Goal: Contribute content

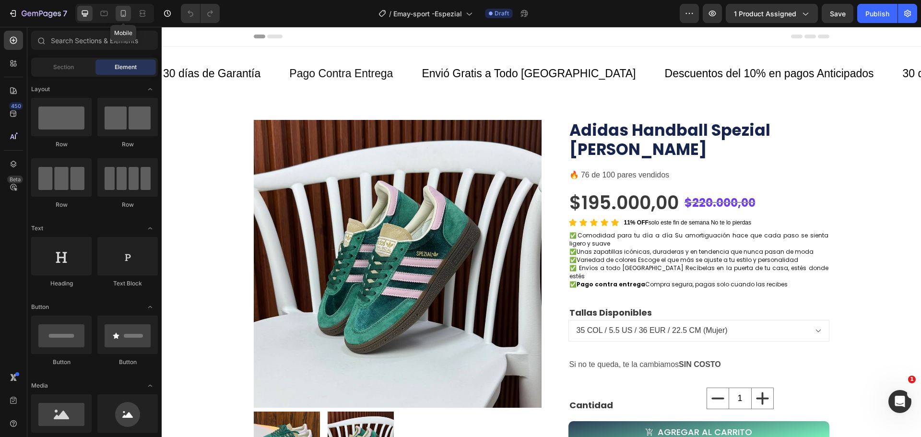
click at [126, 13] on icon at bounding box center [123, 14] width 10 height 10
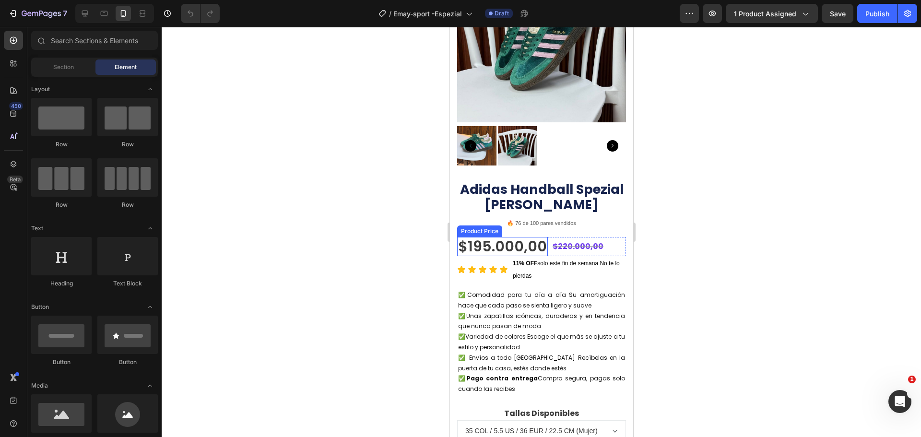
scroll to position [144, 0]
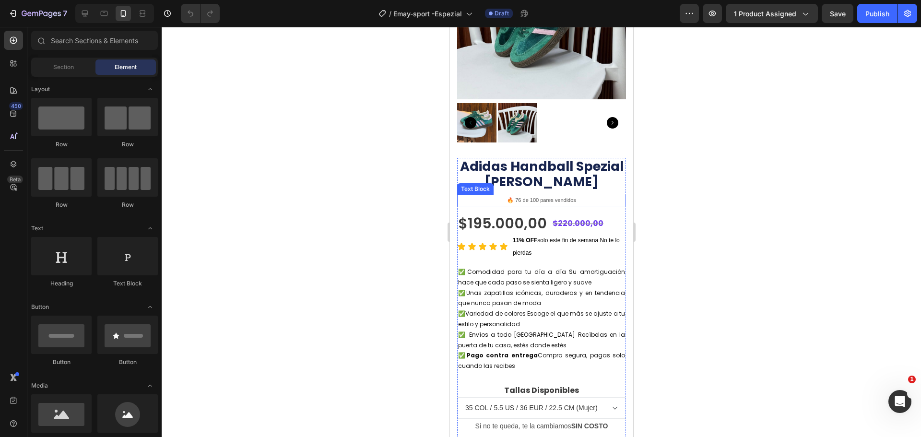
click at [557, 196] on p "🔥 76 de 100 pares vendidos" at bounding box center [541, 201] width 167 height 10
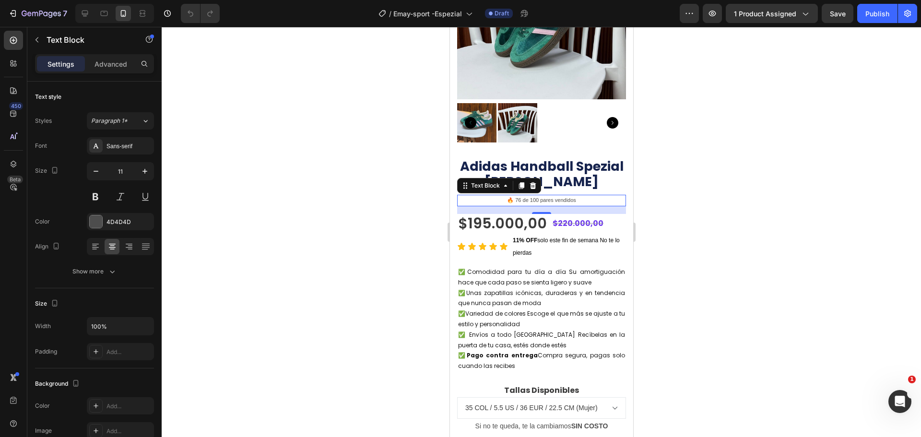
click at [574, 196] on p "🔥 76 de 100 pares vendidos" at bounding box center [541, 201] width 167 height 10
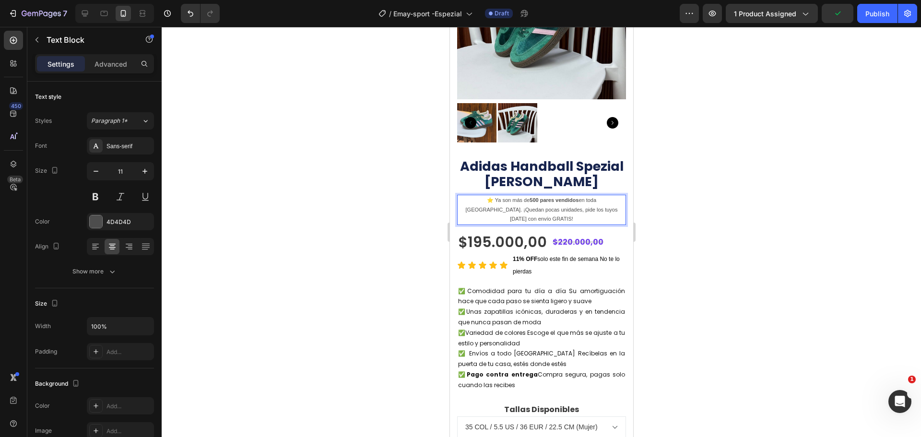
click at [477, 196] on p "⭐ Ya son más de 500 pares vendidos en toda [GEOGRAPHIC_DATA]. ¡Quedan pocas uni…" at bounding box center [541, 210] width 167 height 28
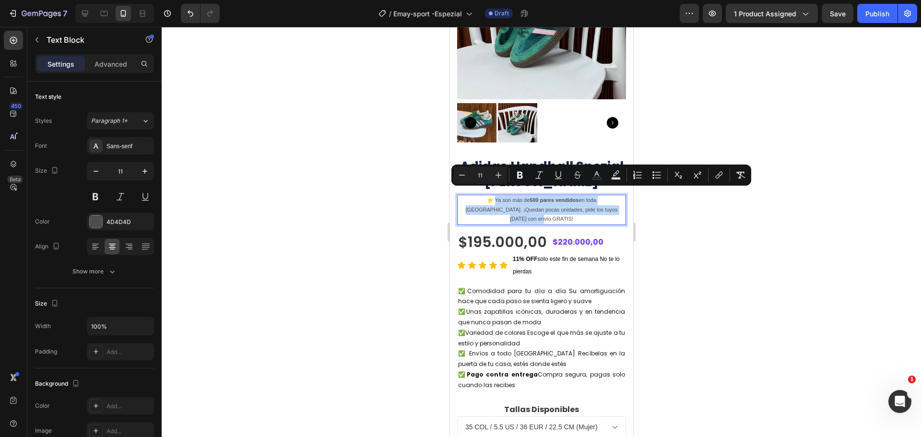
drag, startPoint x: 477, startPoint y: 193, endPoint x: 612, endPoint y: 204, distance: 136.2
click at [612, 204] on p "⭐ Ya son más de 500 pares vendidos en toda [GEOGRAPHIC_DATA]. ¡Quedan pocas uni…" at bounding box center [541, 210] width 167 height 28
click at [594, 175] on icon "Editor contextual toolbar" at bounding box center [597, 175] width 10 height 10
type input "4D4D4D"
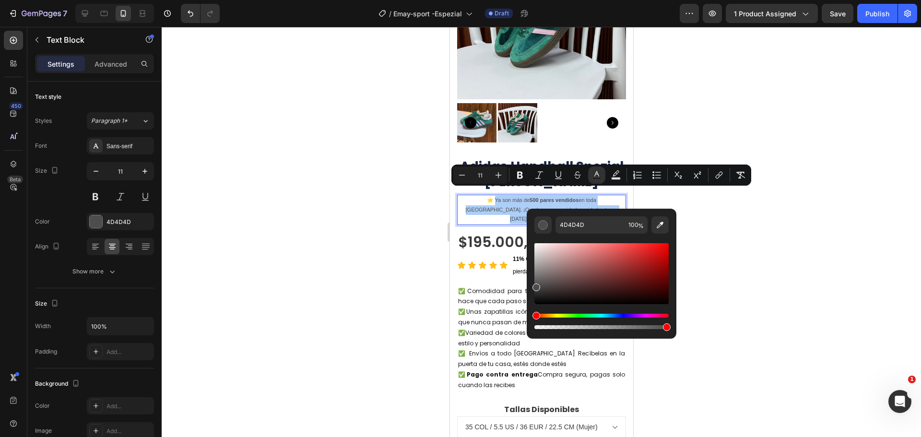
click at [777, 269] on div at bounding box center [541, 232] width 759 height 410
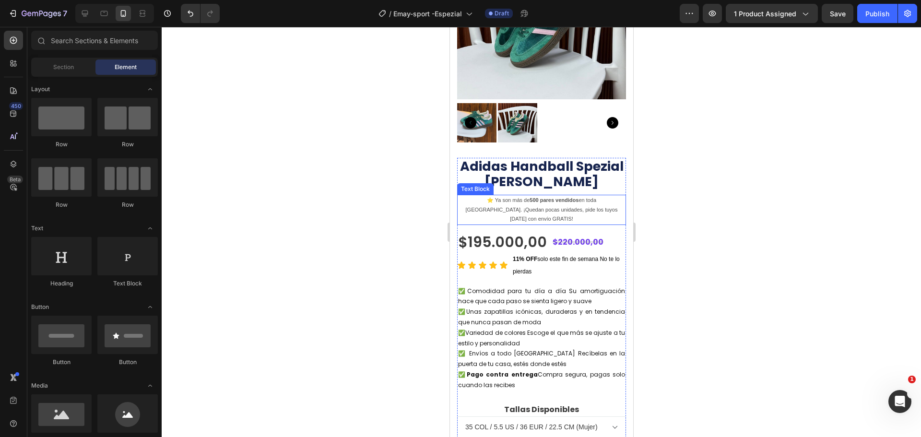
click at [479, 196] on p "⭐ Ya son más de 500 pares vendidos en toda [GEOGRAPHIC_DATA]. ¡Quedan pocas uni…" at bounding box center [541, 210] width 167 height 28
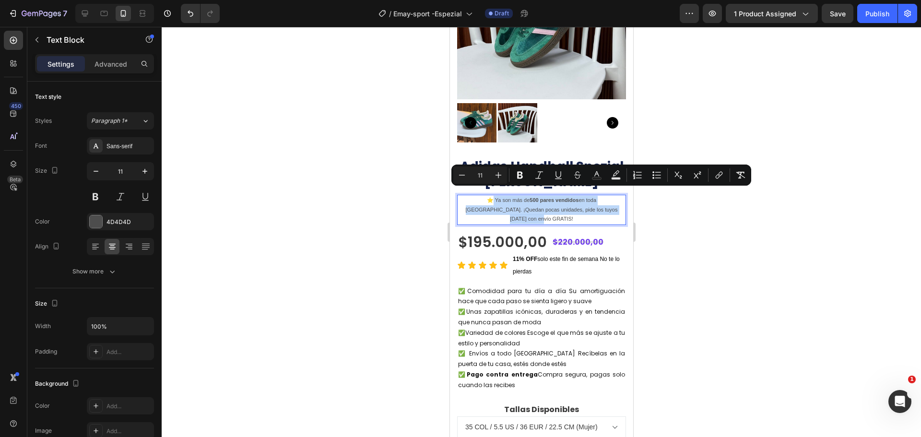
drag, startPoint x: 476, startPoint y: 191, endPoint x: 614, endPoint y: 202, distance: 138.5
click at [593, 179] on rect "Editor contextual toolbar" at bounding box center [596, 178] width 9 height 2
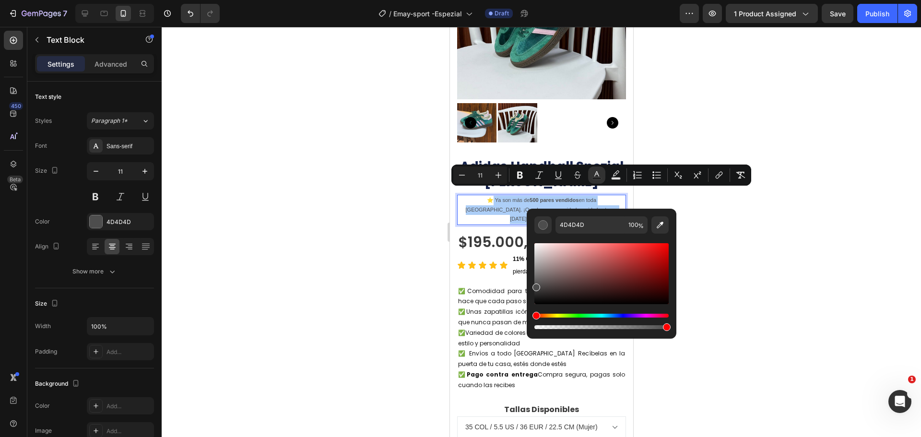
click at [538, 302] on div "Editor contextual toolbar" at bounding box center [601, 273] width 134 height 61
type input "070707"
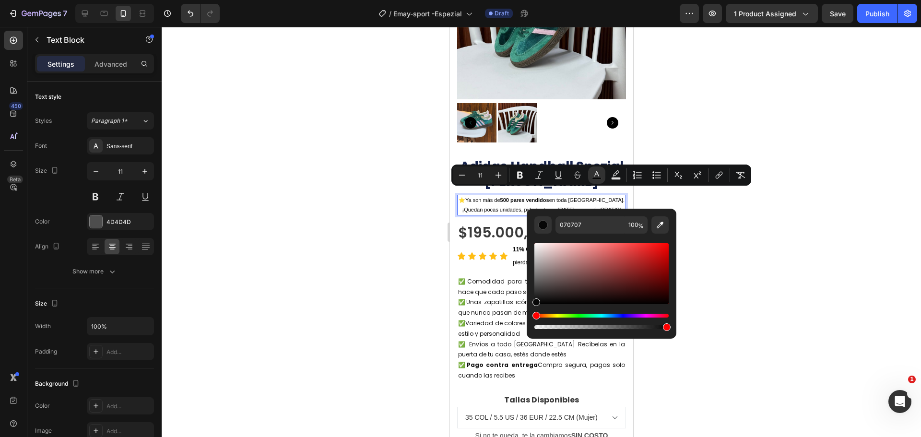
click at [741, 291] on div at bounding box center [541, 232] width 759 height 410
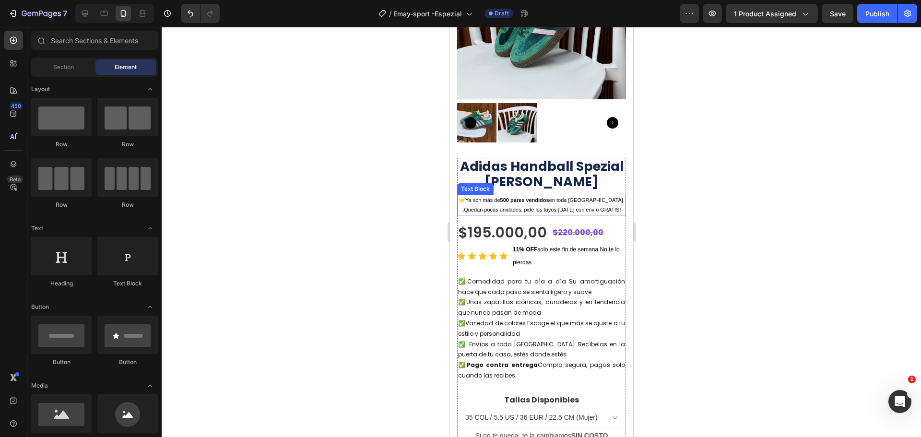
click at [504, 197] on span "Ya son más de 500 pares vendidos en toda [GEOGRAPHIC_DATA]. ¡Quedan pocas unida…" at bounding box center [543, 204] width 163 height 15
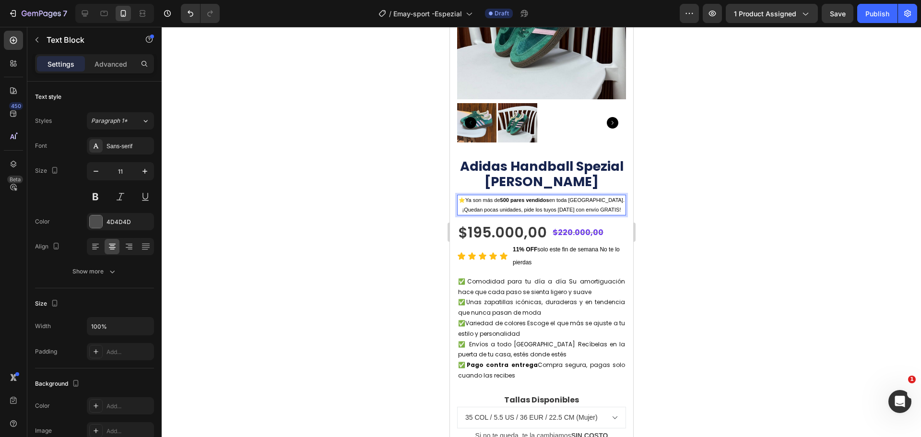
click at [504, 197] on span "Ya son más de 500 pares vendidos en toda [GEOGRAPHIC_DATA]. ¡Quedan pocas unida…" at bounding box center [543, 204] width 163 height 15
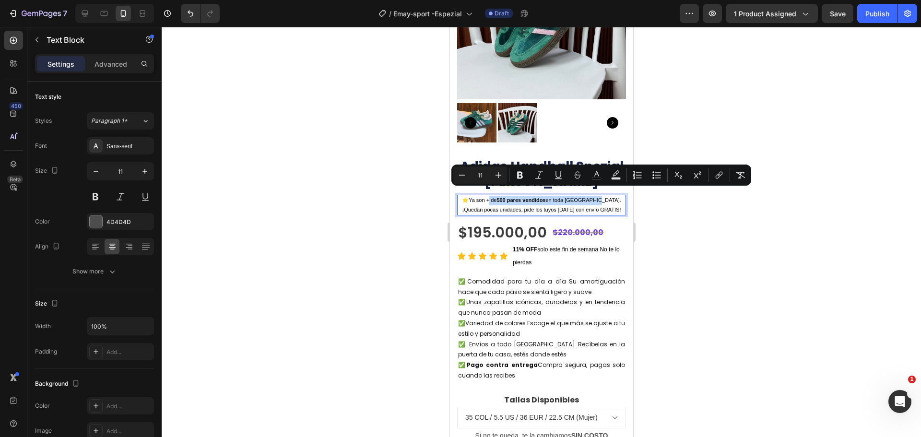
drag, startPoint x: 487, startPoint y: 194, endPoint x: 956, endPoint y: 207, distance: 469.2
click at [593, 197] on span "Ya son + de 500 pares vendidos en toda [GEOGRAPHIC_DATA]. ¡Quedan pocas unidade…" at bounding box center [541, 204] width 159 height 15
click at [522, 176] on icon "Editor contextual toolbar" at bounding box center [520, 175] width 6 height 7
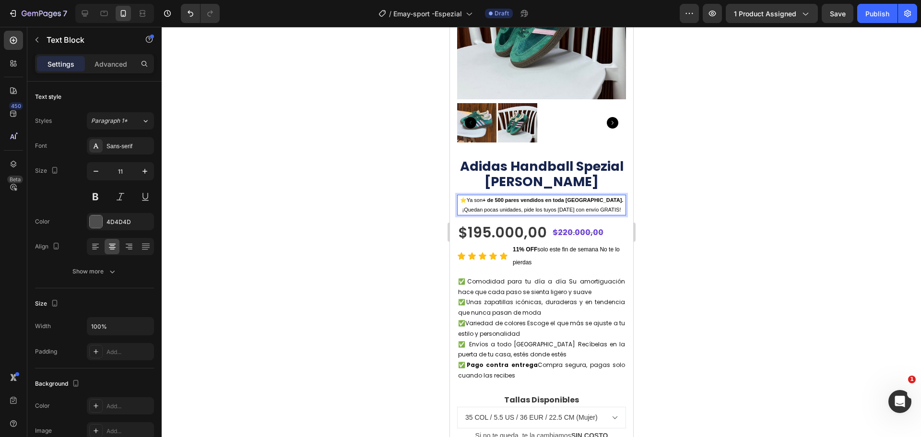
click at [690, 208] on div at bounding box center [541, 232] width 759 height 410
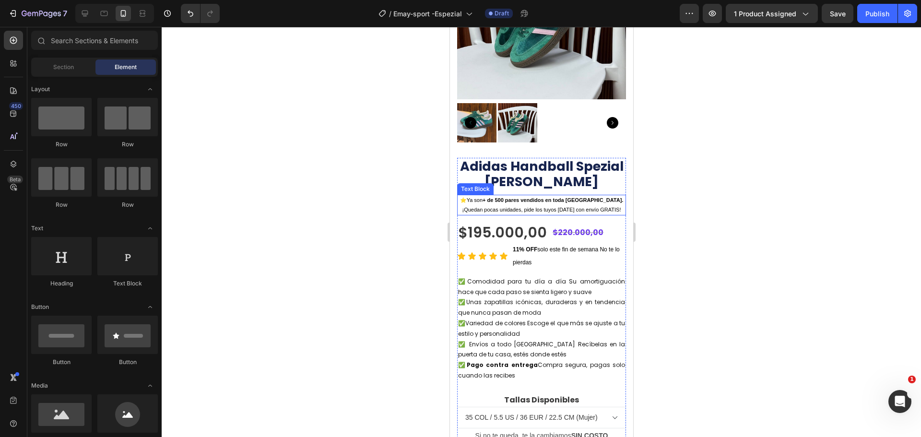
click at [564, 204] on span "Ya son + de 500 pares vendidos en toda [GEOGRAPHIC_DATA]. ¡Quedan pocas unidade…" at bounding box center [542, 204] width 161 height 15
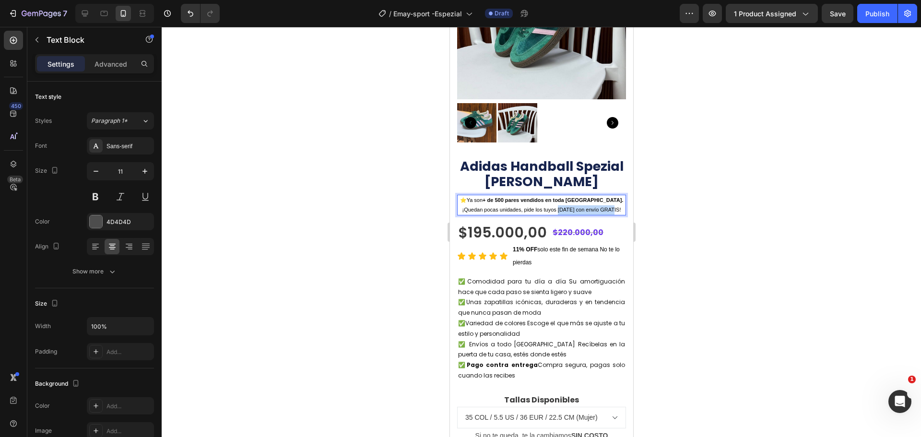
drag, startPoint x: 544, startPoint y: 202, endPoint x: 603, endPoint y: 203, distance: 59.0
click at [603, 203] on p "⭐ Ya son + de 500 pares vendidos en toda [GEOGRAPHIC_DATA]. ¡Quedan pocas unida…" at bounding box center [541, 205] width 167 height 19
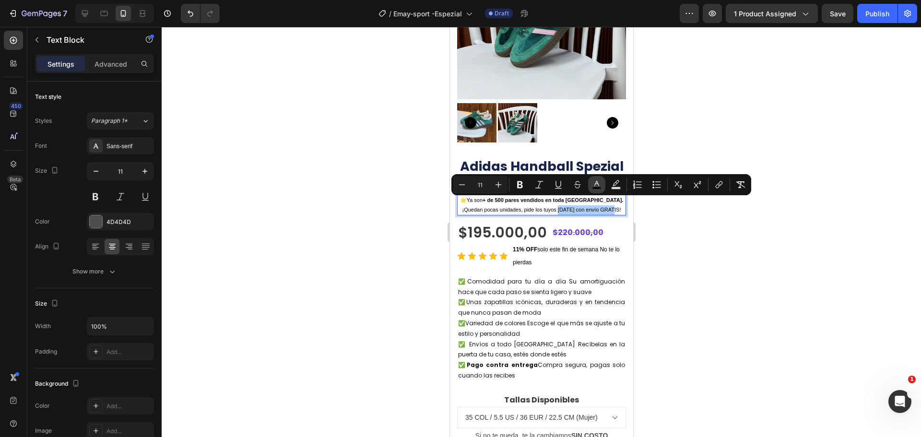
click at [592, 187] on icon "Editor contextual toolbar" at bounding box center [597, 185] width 10 height 10
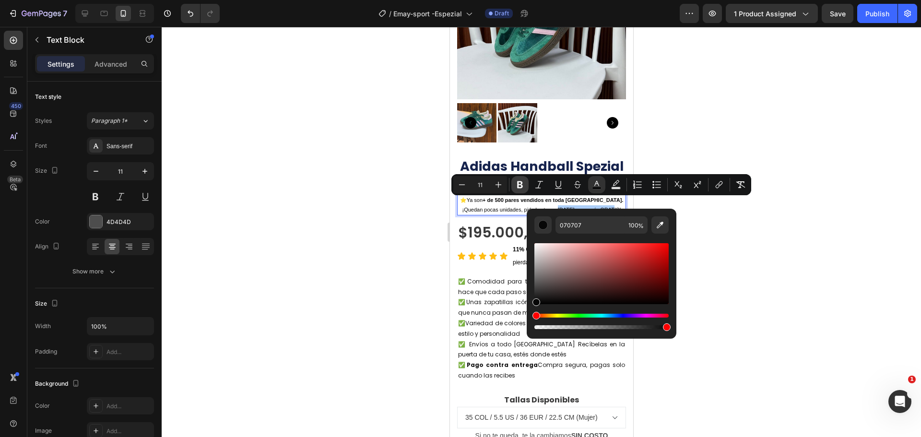
click at [518, 180] on icon "Editor contextual toolbar" at bounding box center [520, 185] width 10 height 10
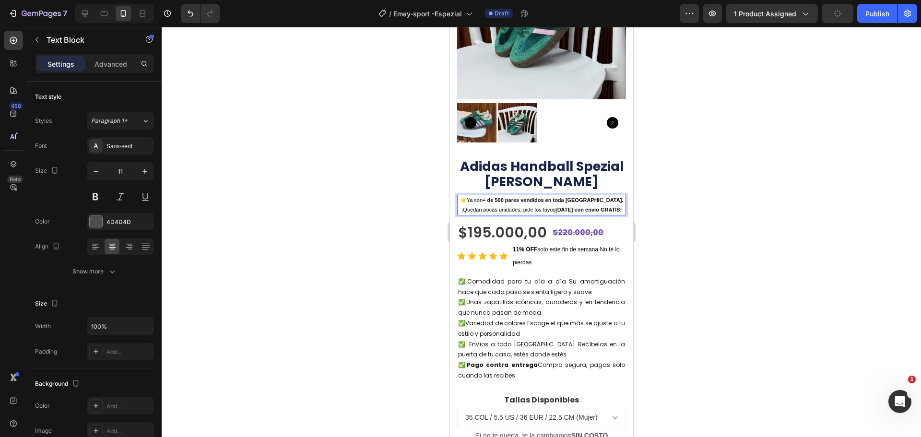
click at [693, 235] on div at bounding box center [541, 232] width 759 height 410
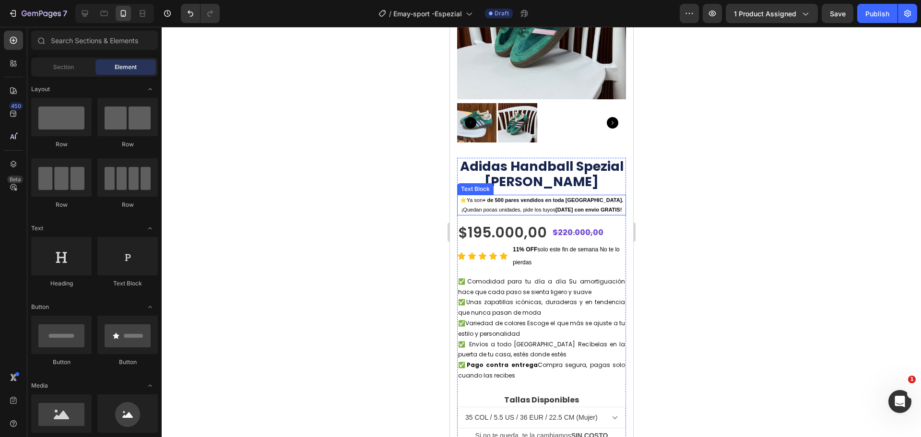
click at [572, 196] on p "⭐ Ya son + de 500 pares vendidos en toda [GEOGRAPHIC_DATA]. ¡Quedan pocas unida…" at bounding box center [541, 205] width 167 height 19
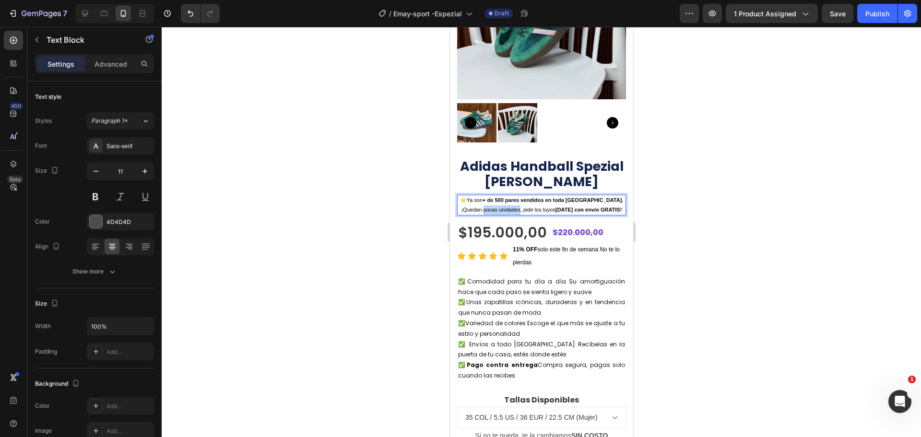
drag, startPoint x: 463, startPoint y: 200, endPoint x: 505, endPoint y: 200, distance: 42.2
click at [505, 200] on p "⭐ Ya son + de 500 pares vendidos en toda [GEOGRAPHIC_DATA]. ¡Quedan pocas unida…" at bounding box center [541, 205] width 167 height 19
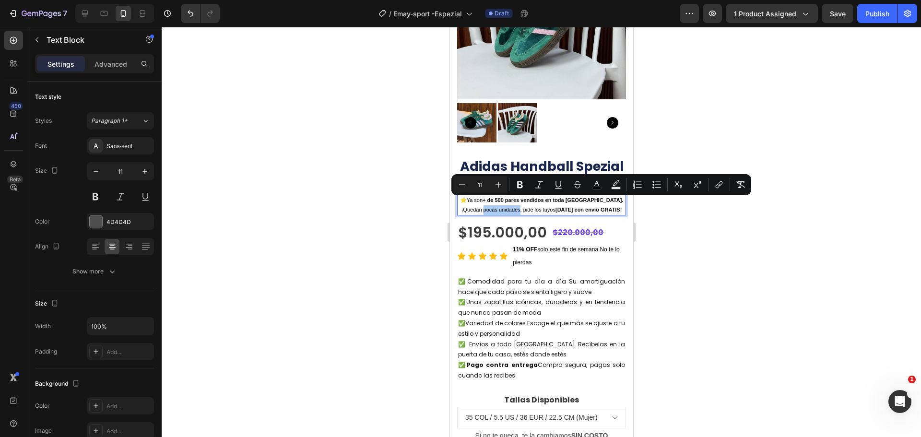
click at [764, 236] on div at bounding box center [541, 232] width 759 height 410
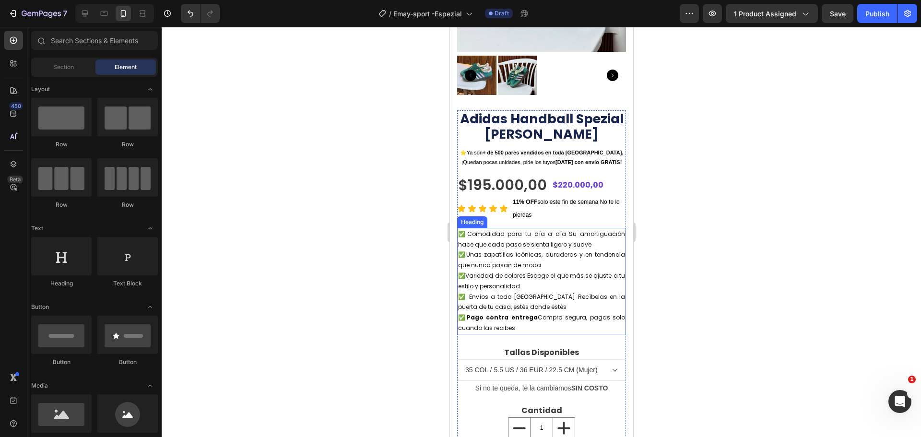
scroll to position [192, 0]
click at [533, 199] on p "11% OFF solo este fin de semana No te lo pierdas" at bounding box center [568, 207] width 112 height 25
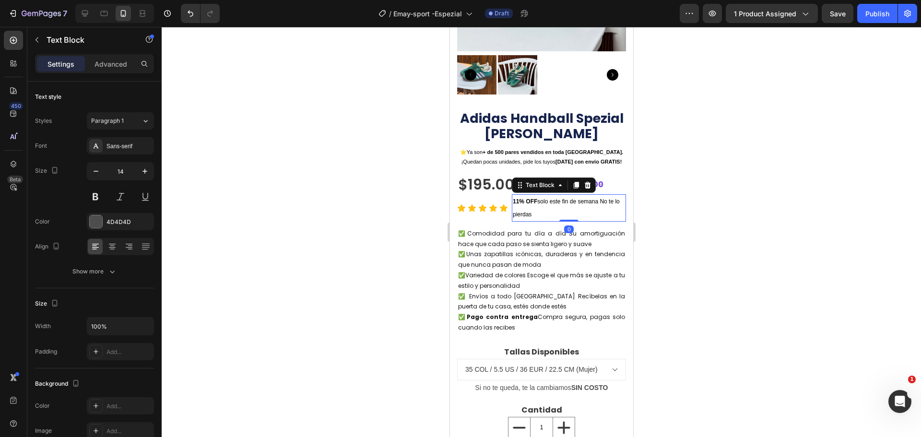
click at [537, 206] on p "11% OFF solo este fin de semana No te lo pierdas" at bounding box center [568, 207] width 112 height 25
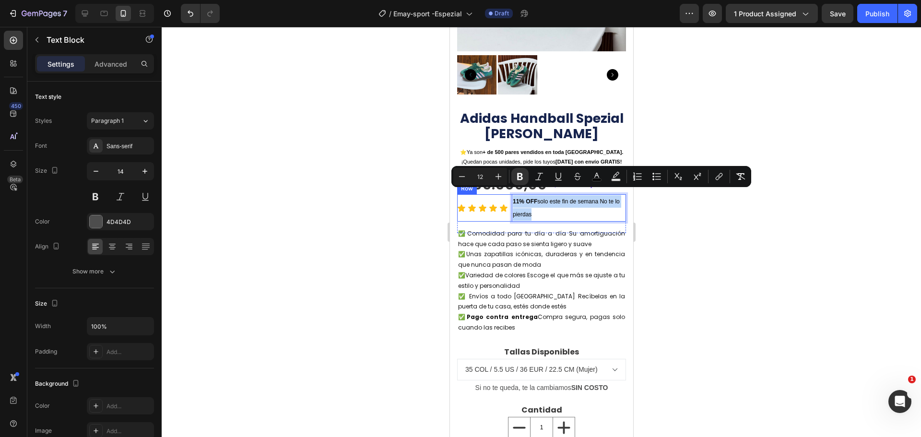
drag, startPoint x: 538, startPoint y: 206, endPoint x: 510, endPoint y: 188, distance: 33.3
click at [510, 194] on div "Icon Icon Icon Icon Icon Icon List Hoz 11% OFF solo este fin de semana No te lo…" at bounding box center [541, 207] width 169 height 27
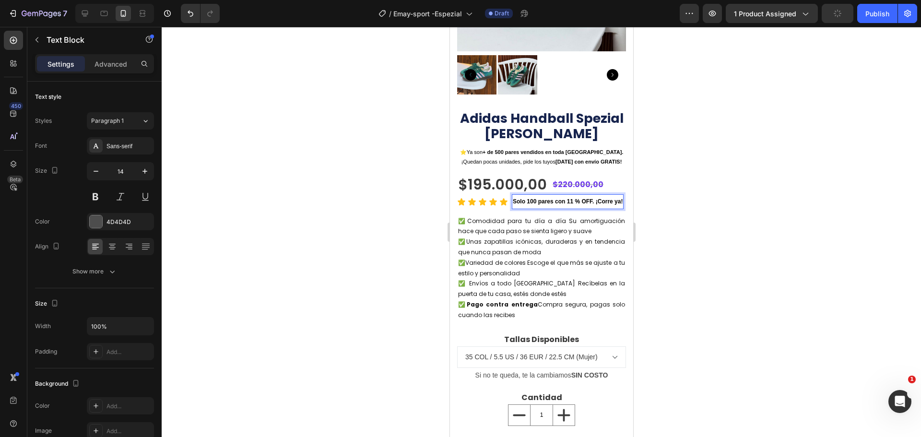
click at [513, 205] on strong "Solo 100 pares con 11 % OFF. ¡Corre ya!" at bounding box center [567, 201] width 110 height 7
click at [704, 216] on div at bounding box center [541, 232] width 759 height 410
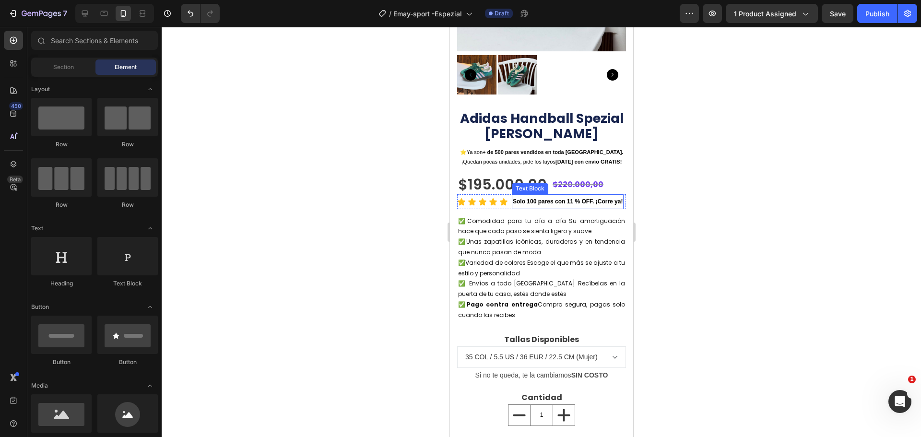
drag, startPoint x: 562, startPoint y: 195, endPoint x: 533, endPoint y: 204, distance: 29.9
click at [561, 198] on strong "Solo 100 pares con 11 % OFF. ¡Corre ya!" at bounding box center [567, 201] width 110 height 7
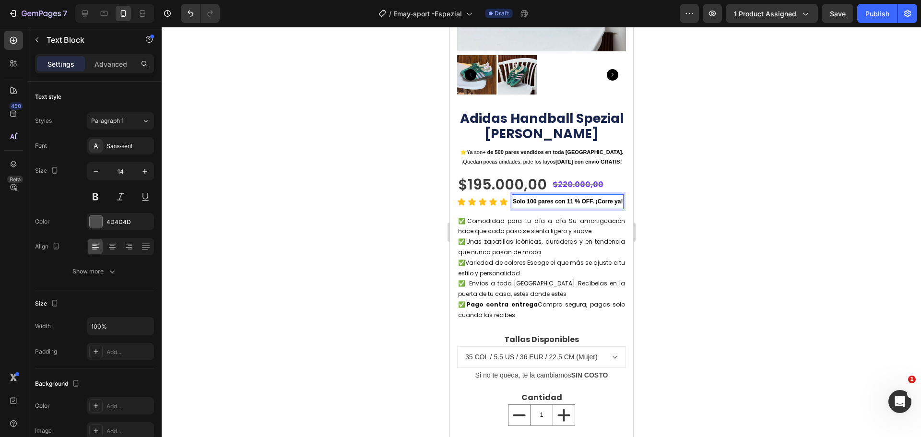
click at [537, 207] on p "Solo 100 pares con 11 % OFF. ¡Corre ya!" at bounding box center [567, 201] width 110 height 12
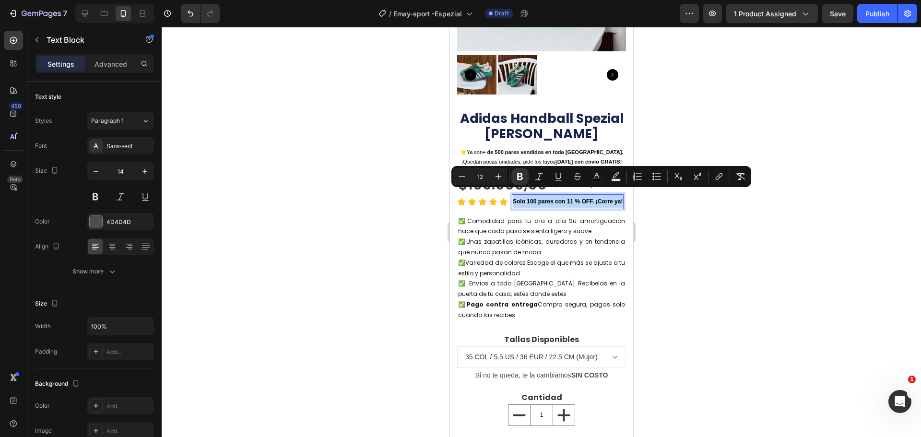
drag, startPoint x: 522, startPoint y: 206, endPoint x: 511, endPoint y: 195, distance: 15.3
click at [511, 195] on div "Solo 100 pares con 11 % OFF. ¡Corre ya!" at bounding box center [567, 201] width 112 height 14
copy strong "Solo 100 pares con 11 % OFF. ¡Corre ya!"
click at [684, 231] on div at bounding box center [541, 232] width 759 height 410
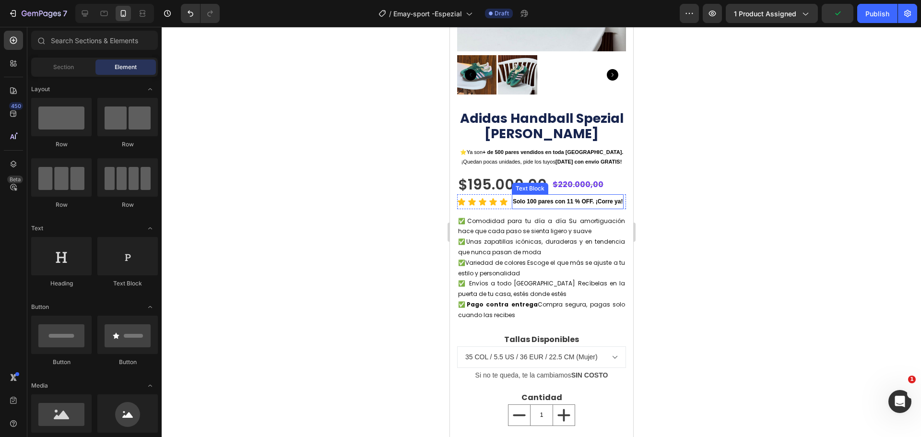
click at [599, 198] on strong "Solo 100 pares con 11 % OFF. ¡Corre ya!" at bounding box center [567, 201] width 110 height 7
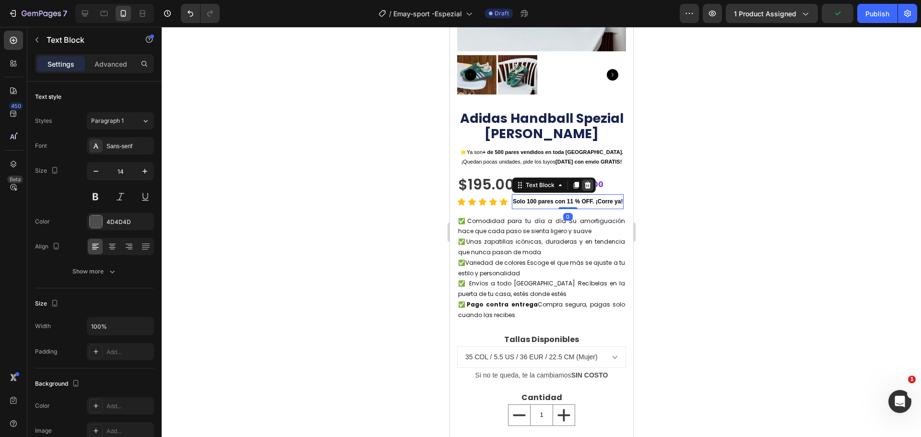
click at [584, 181] on icon at bounding box center [587, 185] width 8 height 8
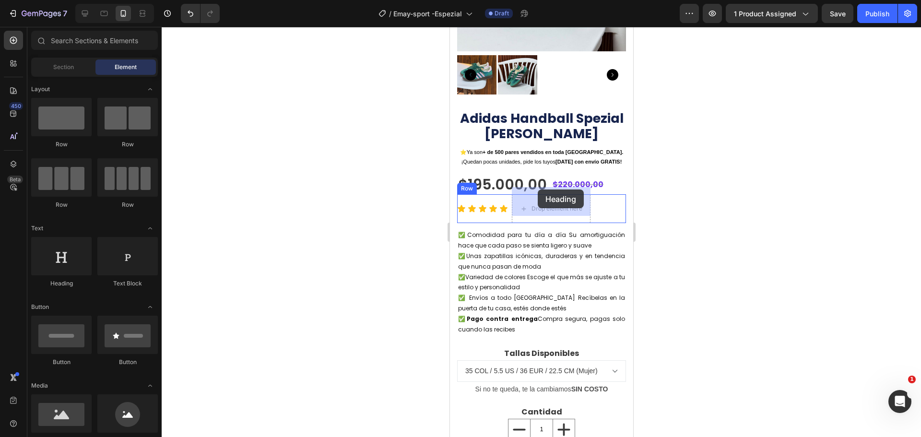
drag, startPoint x: 506, startPoint y: 284, endPoint x: 537, endPoint y: 189, distance: 99.3
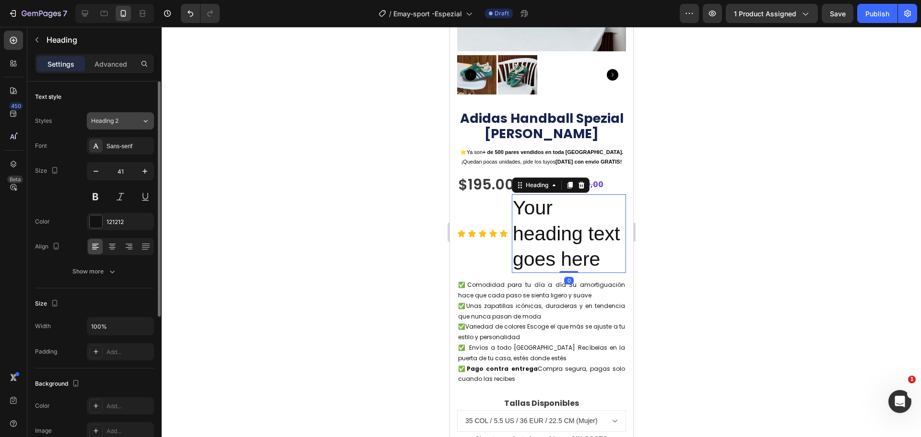
click at [127, 117] on div "Heading 2" at bounding box center [110, 121] width 39 height 9
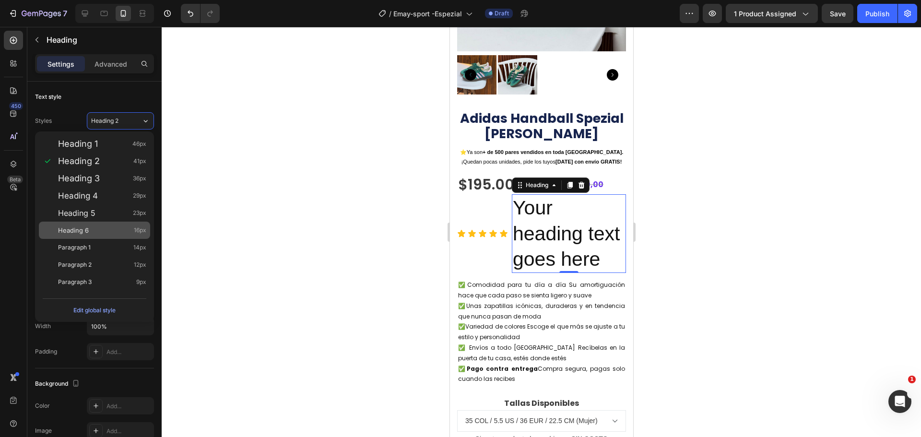
click at [77, 234] on span "Heading 6" at bounding box center [73, 230] width 31 height 10
type input "16"
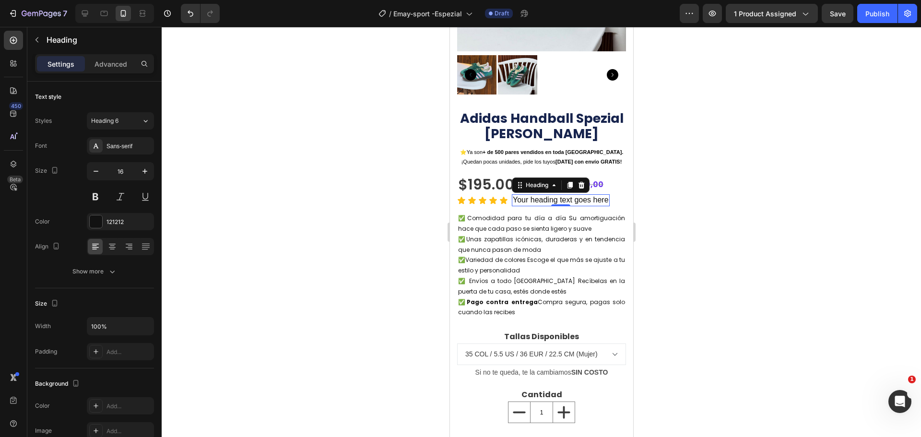
click at [592, 194] on h2 "Your heading text goes here" at bounding box center [560, 200] width 98 height 12
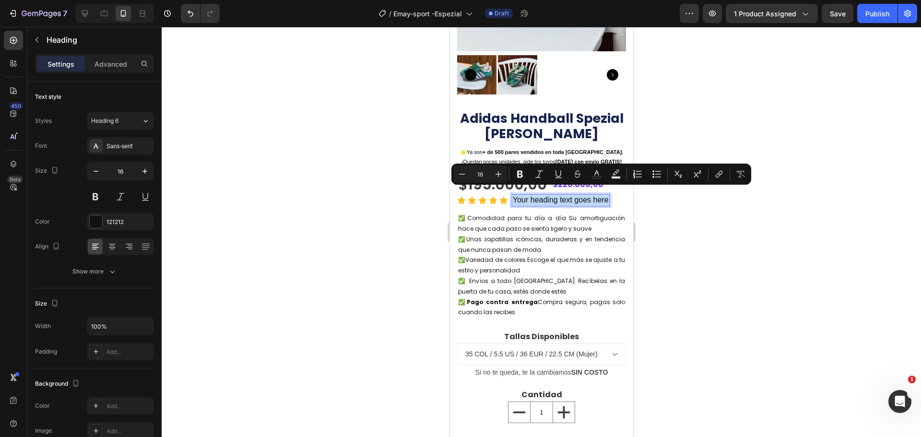
drag, startPoint x: 513, startPoint y: 194, endPoint x: 608, endPoint y: 193, distance: 95.0
click at [608, 195] on p "Your heading text goes here" at bounding box center [560, 200] width 96 height 10
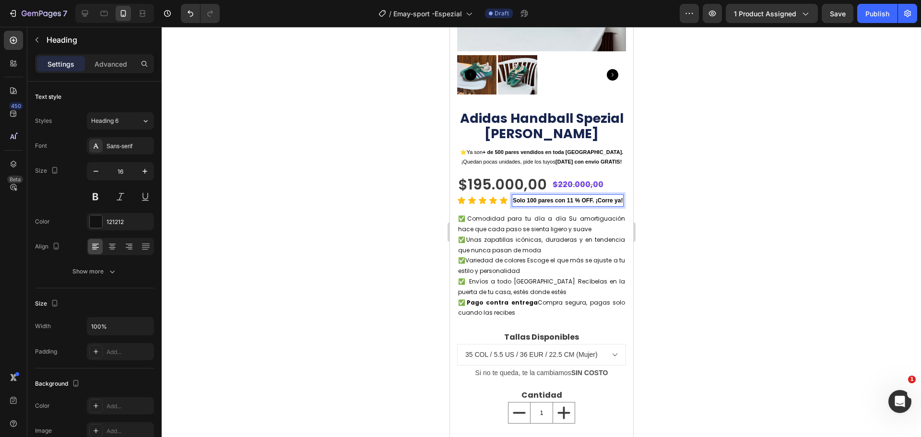
click at [520, 203] on strong "Solo 100 pares con 11 % OFF. ¡Corre ya!" at bounding box center [567, 200] width 110 height 7
drag, startPoint x: 521, startPoint y: 203, endPoint x: 512, endPoint y: 194, distance: 12.6
click at [512, 195] on p "Solo 100 pares con 11 % OFF. ¡Corre ya!" at bounding box center [567, 200] width 110 height 11
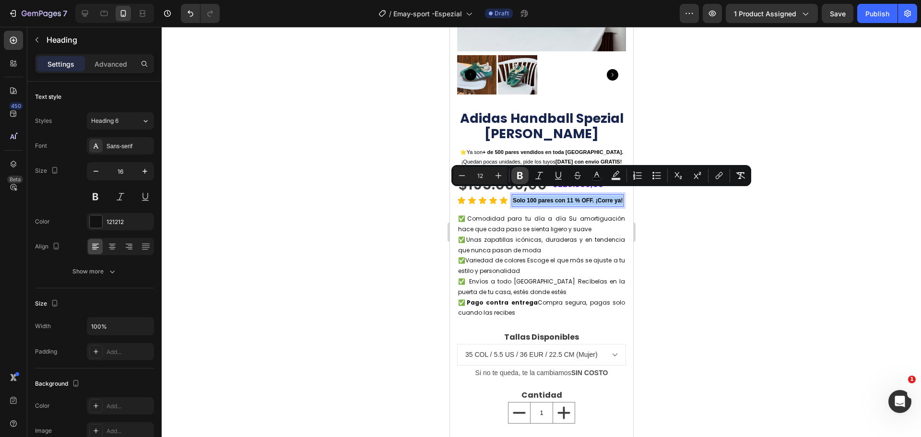
click at [522, 176] on icon "Editor contextual toolbar" at bounding box center [520, 175] width 6 height 7
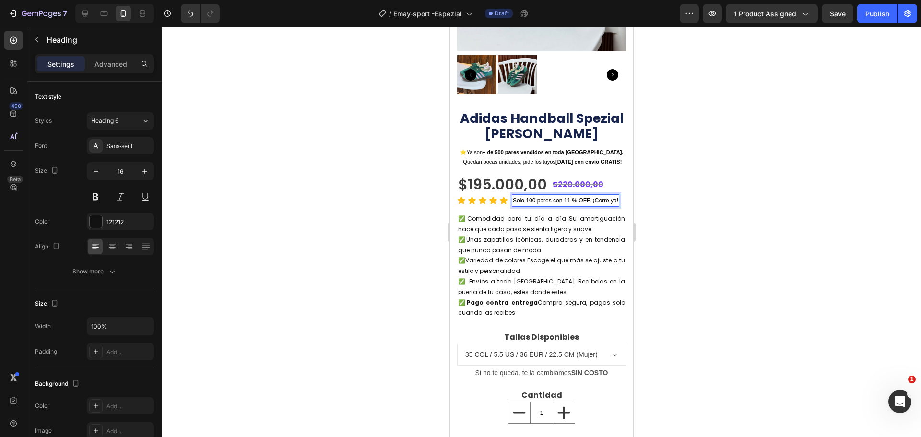
click at [673, 255] on div at bounding box center [541, 232] width 759 height 410
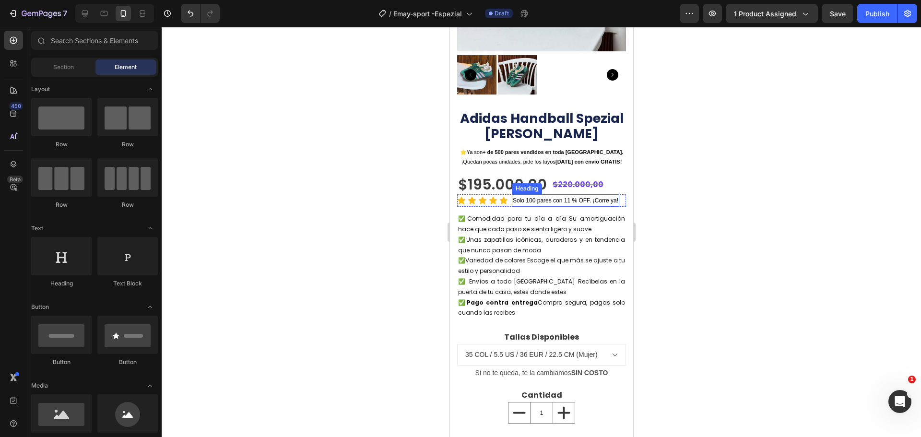
click at [526, 197] on span "Solo 100 pares con 11 % OFF. ¡Corre ya!" at bounding box center [565, 200] width 106 height 7
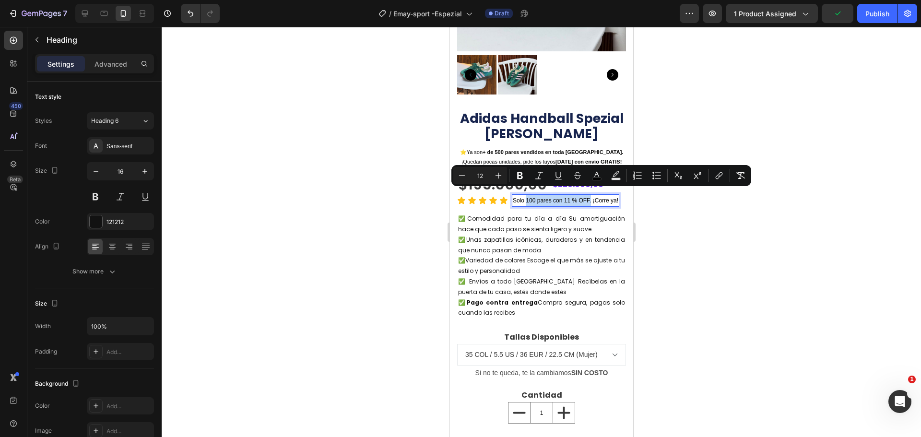
drag, startPoint x: 526, startPoint y: 193, endPoint x: 587, endPoint y: 194, distance: 60.9
click at [587, 197] on span "Solo 100 pares con 11 % OFF. ¡Corre ya!" at bounding box center [565, 200] width 106 height 7
click at [594, 178] on rect "Editor contextual toolbar" at bounding box center [596, 179] width 9 height 2
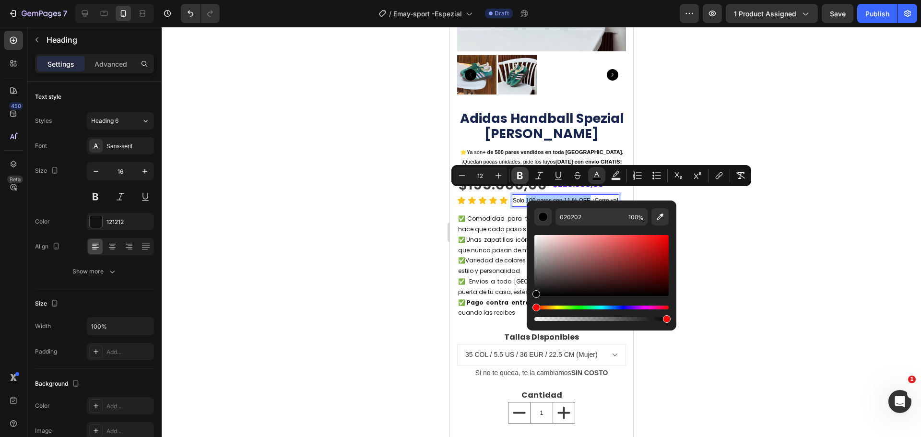
click at [522, 176] on icon "Editor contextual toolbar" at bounding box center [520, 176] width 10 height 10
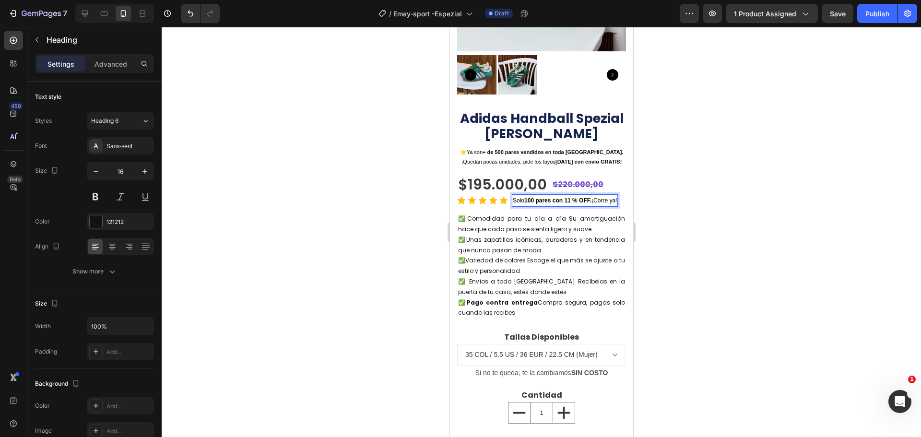
click at [682, 225] on div at bounding box center [541, 232] width 759 height 410
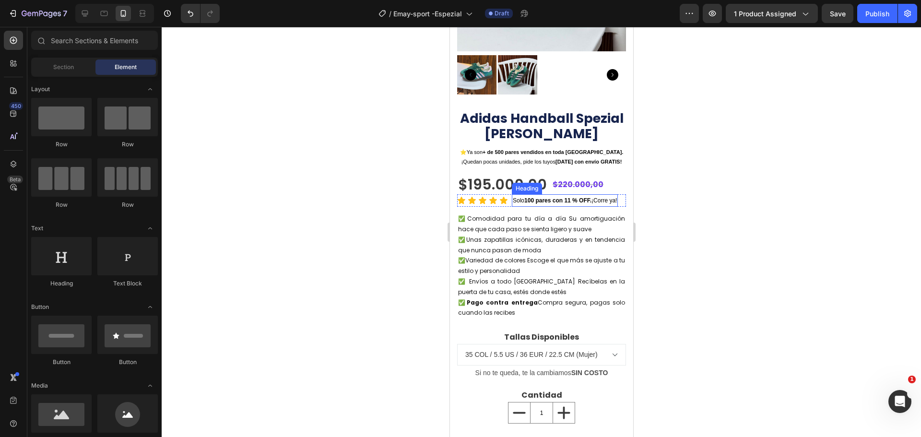
click at [593, 197] on span "Solo 100 pares con 11 % OFF. ¡Corre ya!" at bounding box center [564, 200] width 104 height 7
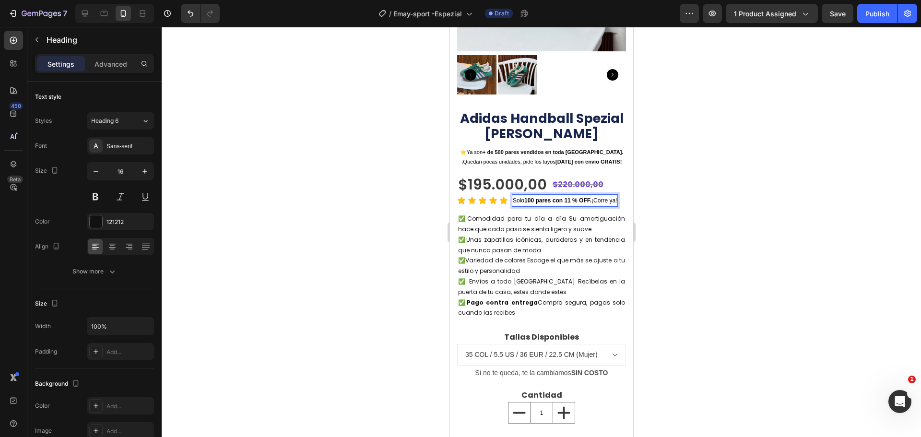
click at [593, 197] on span "Solo 100 pares con 11 % OFF. ¡Corre ya!" at bounding box center [564, 200] width 104 height 7
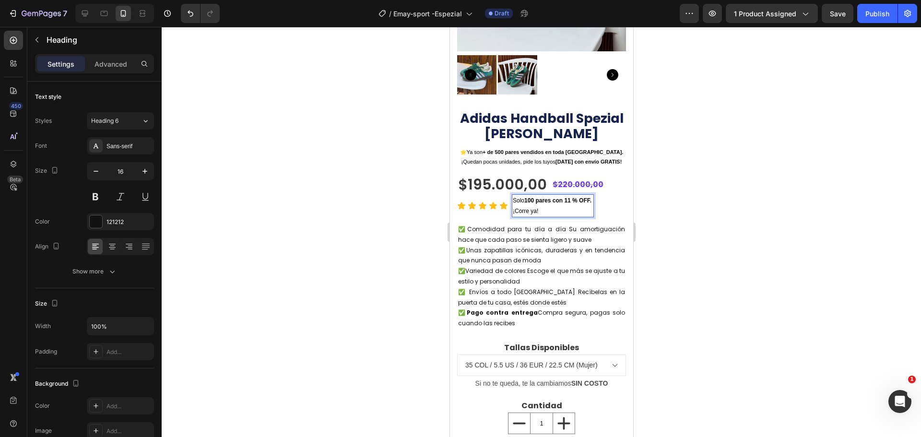
click at [543, 207] on p "Solo 100 pares con 11 % OFF. ¡Corre ya!" at bounding box center [552, 205] width 80 height 21
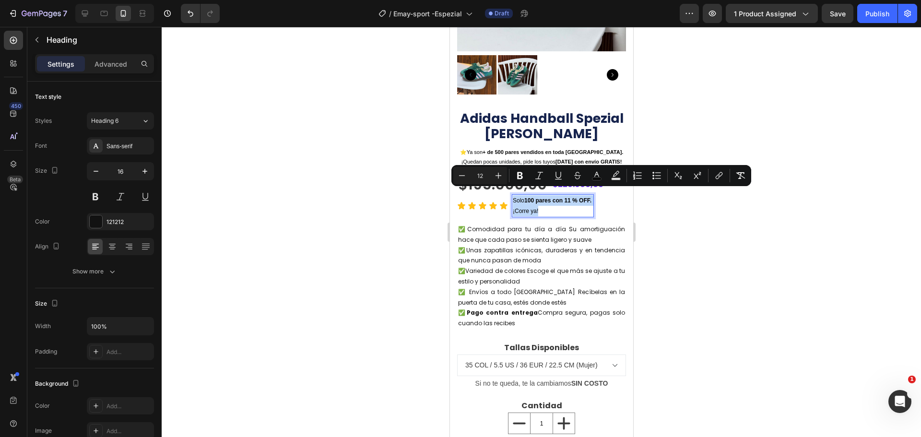
drag, startPoint x: 544, startPoint y: 206, endPoint x: 513, endPoint y: 195, distance: 33.5
click at [513, 195] on p "Solo 100 pares con 11 % OFF. ¡Corre ya!" at bounding box center [552, 205] width 80 height 21
click at [104, 244] on div at bounding box center [120, 246] width 67 height 17
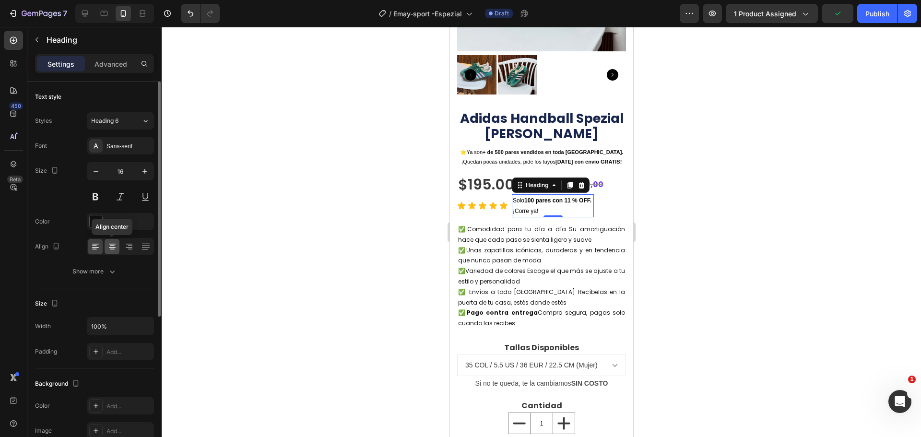
click at [106, 247] on div at bounding box center [112, 246] width 15 height 15
click at [689, 212] on div at bounding box center [541, 232] width 759 height 410
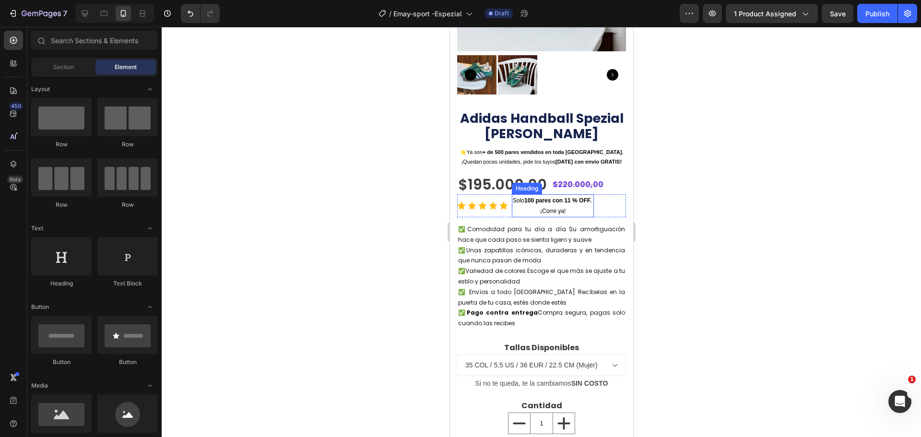
click at [559, 208] on span "¡Corre ya!" at bounding box center [552, 211] width 25 height 7
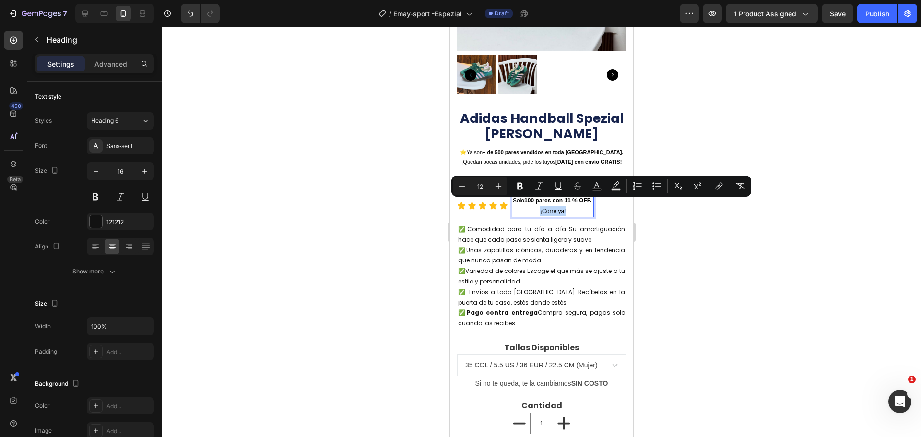
drag, startPoint x: 567, startPoint y: 204, endPoint x: 540, endPoint y: 201, distance: 26.5
click at [540, 201] on p "Solo 100 pares con 11 % OFF. ¡Corre ya!" at bounding box center [552, 205] width 80 height 21
click at [520, 186] on icon "Editor contextual toolbar" at bounding box center [520, 186] width 6 height 7
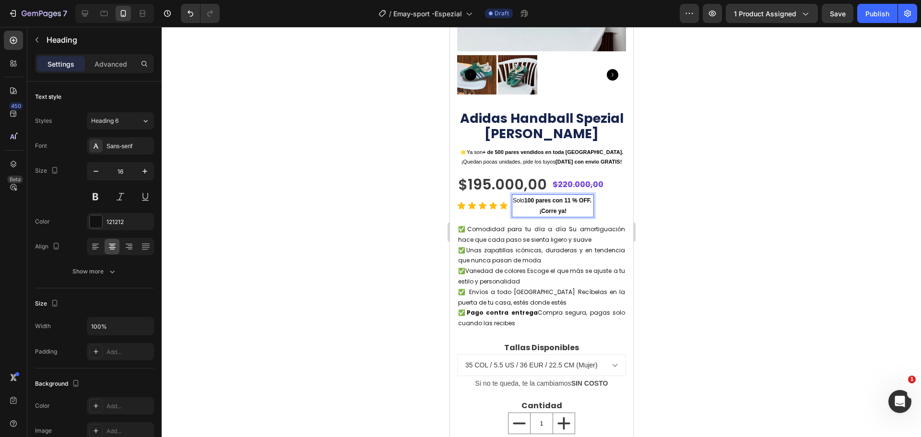
click at [651, 244] on div at bounding box center [541, 232] width 759 height 410
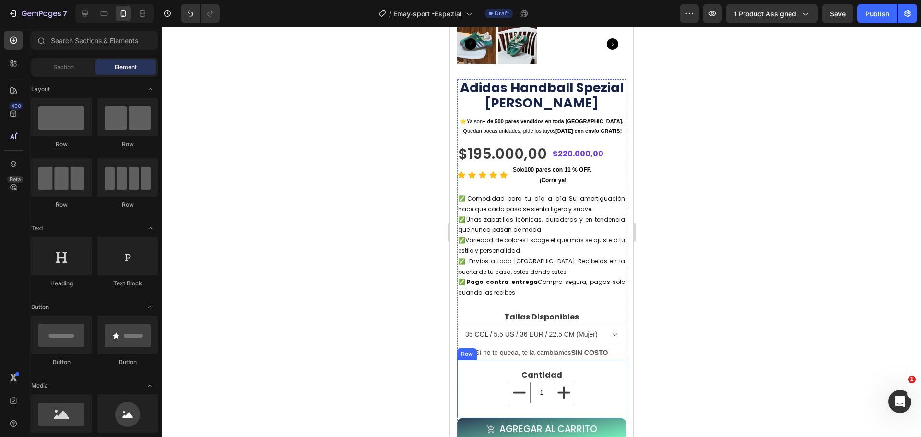
scroll to position [240, 0]
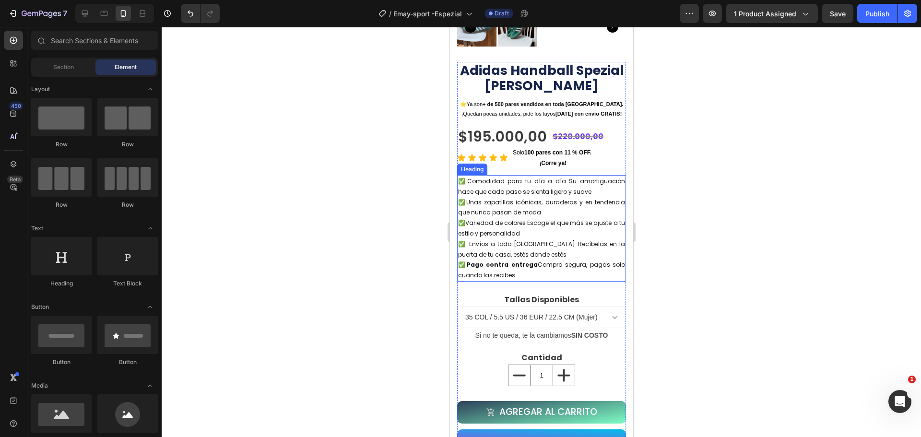
click at [484, 177] on span "✅Comodidad para tu día a día Su amortiguación hace que cada paso se sienta lige…" at bounding box center [541, 186] width 167 height 19
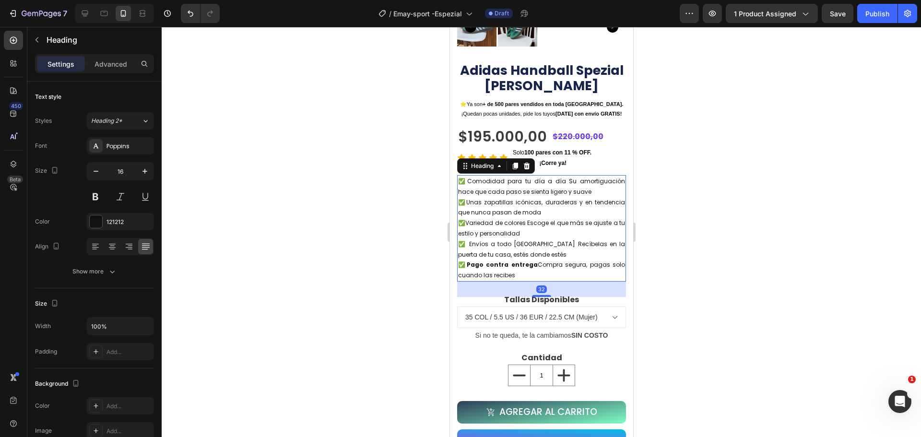
click at [588, 186] on h2 "✅Comodidad para tu día a día Su amortiguación hace que cada paso se sienta lige…" at bounding box center [541, 228] width 169 height 106
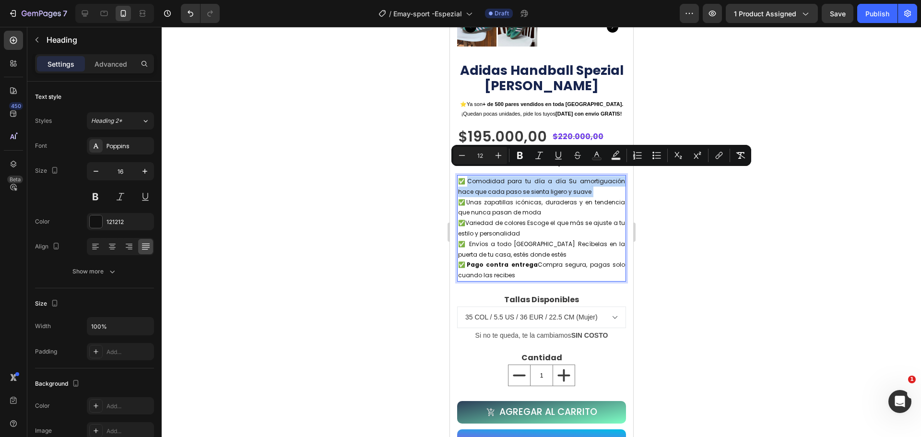
drag, startPoint x: 588, startPoint y: 185, endPoint x: 469, endPoint y: 173, distance: 120.0
click at [469, 176] on p "✅Comodidad para tu día a día Su amortiguación hace que cada paso se sienta lige…" at bounding box center [541, 228] width 167 height 105
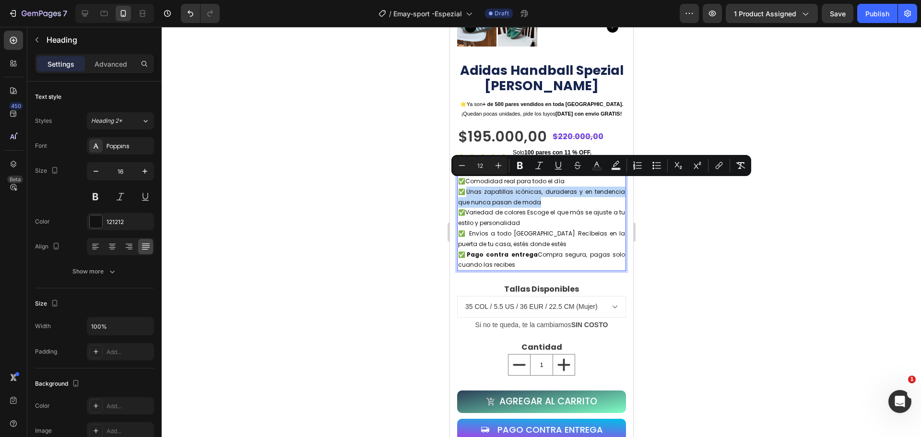
drag, startPoint x: 537, startPoint y: 194, endPoint x: 466, endPoint y: 184, distance: 71.8
click at [466, 184] on p "✅Comodidad real para todo el día ✅Unas zapatillas icónicas, duraderas y en tend…" at bounding box center [541, 223] width 167 height 94
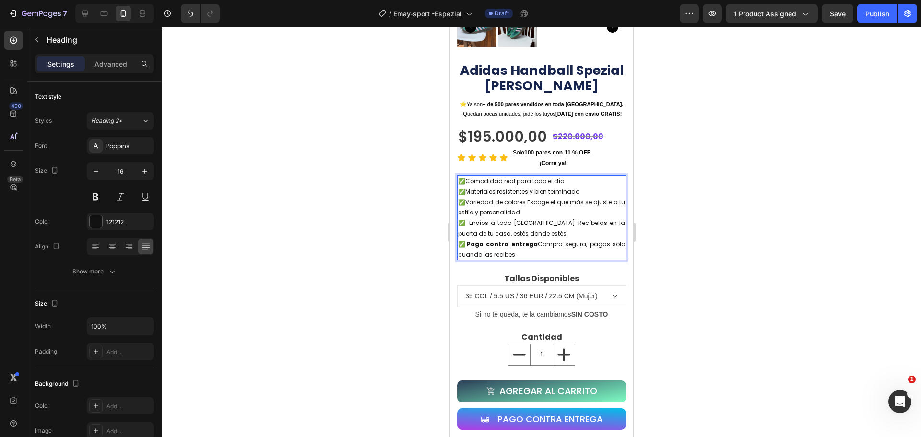
click at [540, 188] on span "✅Materiales resistentes y bien terminado" at bounding box center [518, 192] width 121 height 8
click at [589, 186] on p "✅Comodidad real para todo el día ✅Materiales resistentes y buenos terminado ✅Va…" at bounding box center [541, 217] width 167 height 83
click at [526, 203] on p "✅Comodidad real para todo el día ✅Materiales resistentes y buenos terminados ✅V…" at bounding box center [541, 217] width 167 height 83
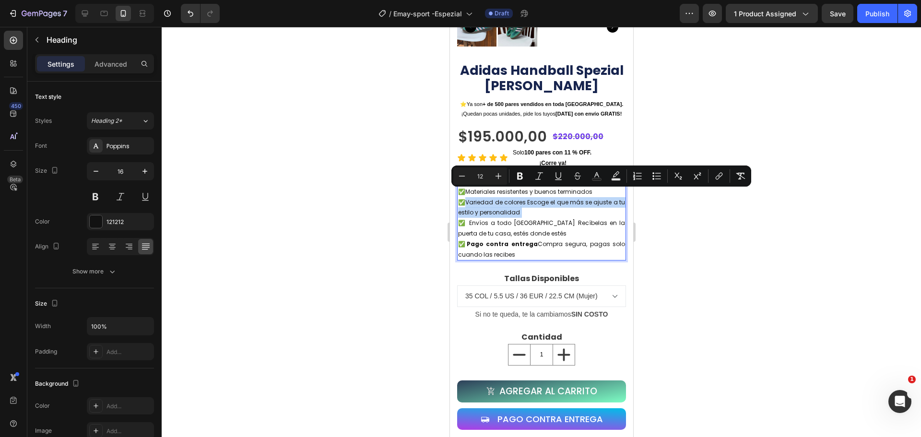
drag, startPoint x: 526, startPoint y: 203, endPoint x: 467, endPoint y: 193, distance: 59.8
click at [467, 193] on p "✅Comodidad real para todo el día ✅Materiales resistentes y buenos terminados ✅V…" at bounding box center [541, 217] width 167 height 83
click at [529, 204] on p "✅Comodidad real para todo el día ✅Materiales resistentes y buenos terminados ✅V…" at bounding box center [541, 217] width 167 height 83
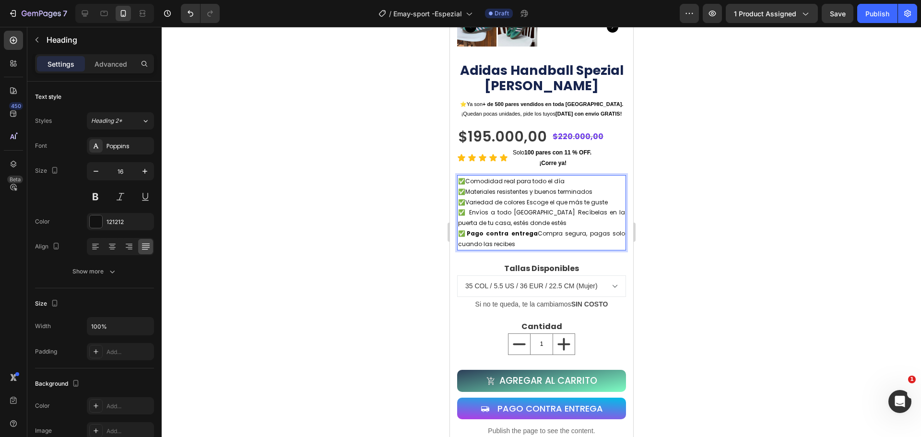
click at [528, 217] on p "✅Comodidad real para todo el día ✅Materiales resistentes y buenos terminados ✅V…" at bounding box center [541, 212] width 167 height 73
click at [528, 216] on p "✅Comodidad real para todo el día ✅Materiales resistentes y buenos terminados ✅V…" at bounding box center [541, 212] width 167 height 73
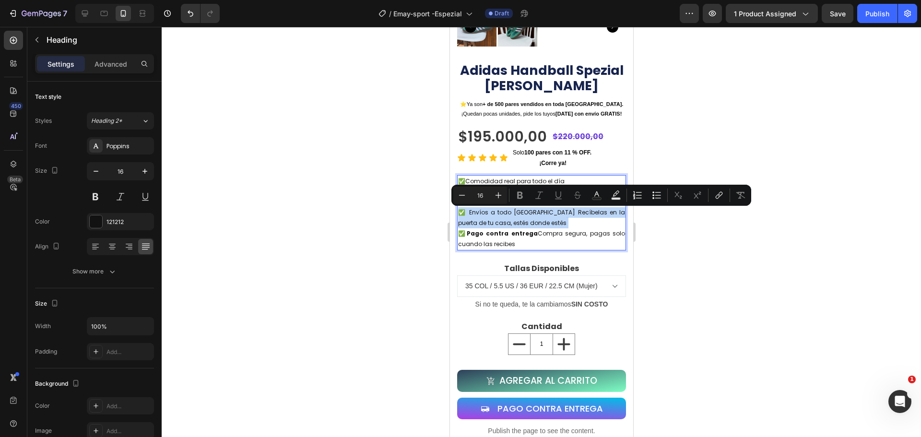
click at [540, 216] on p "✅Comodidad real para todo el día ✅Materiales resistentes y buenos terminados ✅V…" at bounding box center [541, 212] width 167 height 73
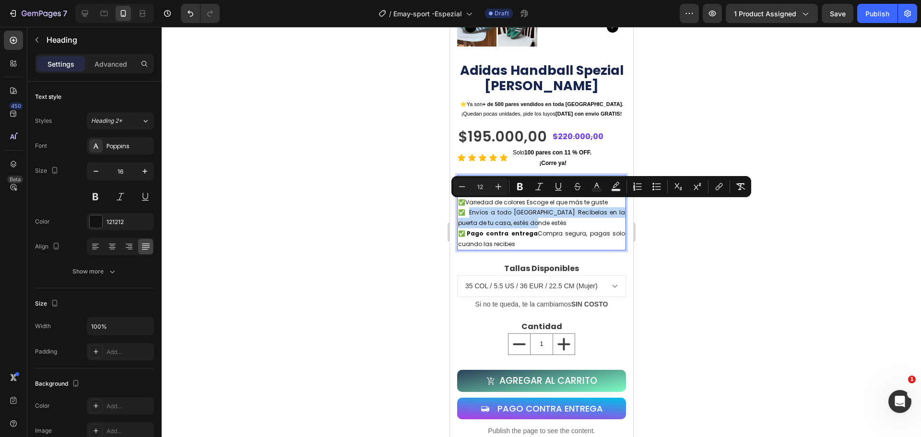
drag, startPoint x: 468, startPoint y: 205, endPoint x: 614, endPoint y: 212, distance: 146.9
click at [614, 212] on p "✅Comodidad real para todo el día ✅Materiales resistentes y buenos terminados ✅V…" at bounding box center [541, 212] width 167 height 73
copy span "Envíos a todo [GEOGRAPHIC_DATA] Recíbelas en la puerta de tu casa, estés donde …"
drag, startPoint x: 530, startPoint y: 215, endPoint x: 467, endPoint y: 203, distance: 64.0
click at [467, 203] on p "✅Comodidad real para todo el día ✅Materiales resistentes y buenos terminados ✅V…" at bounding box center [541, 212] width 167 height 73
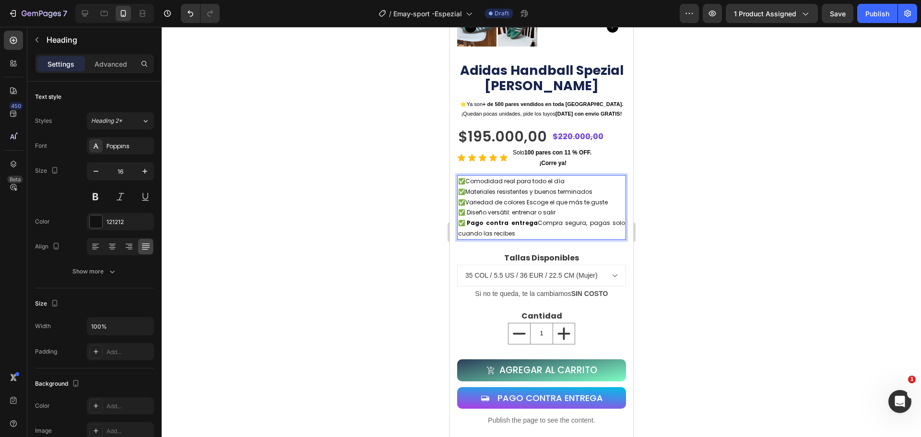
click at [511, 208] on span "✅ Diseño versátil: entrenar o salir" at bounding box center [506, 212] width 97 height 8
click at [494, 208] on span "✅ Diseño versátil para entrenar o salir" at bounding box center [514, 212] width 112 height 8
click at [504, 208] on span "✅ Diseño versátil para entrenar o salir" at bounding box center [514, 212] width 112 height 8
click at [515, 225] on p "✅Comodidad real para todo el día ✅Materiales resistentes y buenos terminados ✅V…" at bounding box center [541, 207] width 167 height 63
drag, startPoint x: 514, startPoint y: 225, endPoint x: 485, endPoint y: 229, distance: 29.5
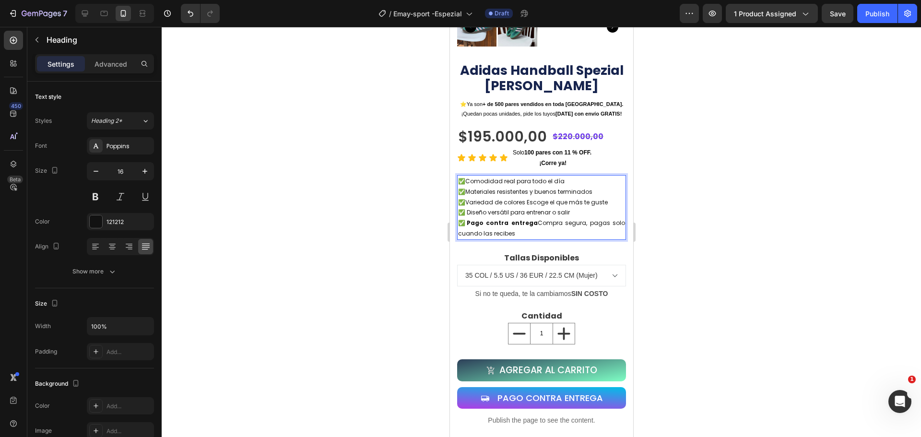
click at [485, 229] on p "✅Comodidad real para todo el día ✅Materiales resistentes y buenos terminados ✅V…" at bounding box center [541, 207] width 167 height 63
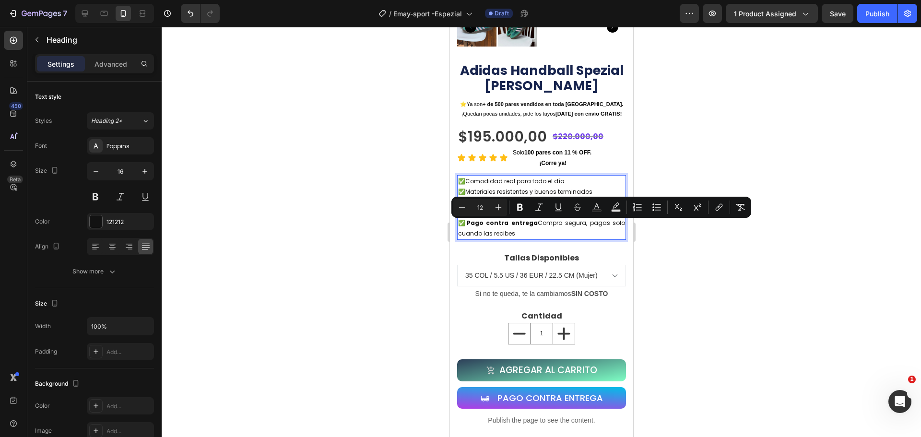
click at [518, 230] on p "✅Comodidad real para todo el día ✅Materiales resistentes y buenos terminados ✅V…" at bounding box center [541, 207] width 167 height 63
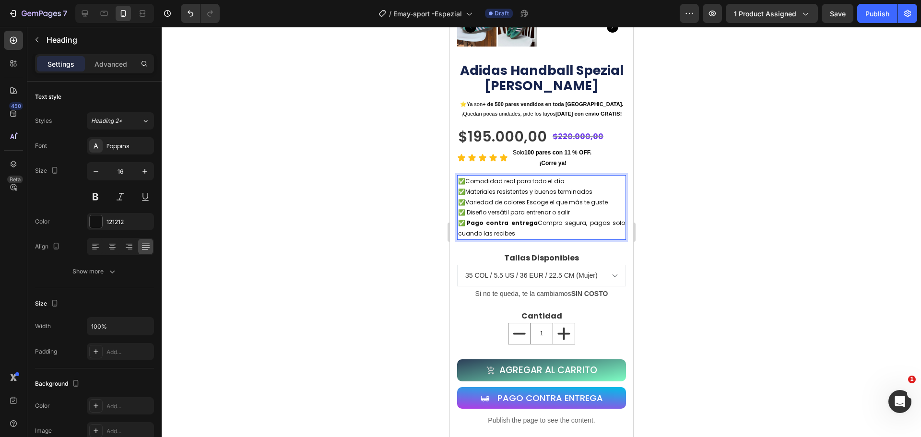
click at [469, 219] on strong "Pago contra entrega" at bounding box center [501, 223] width 71 height 8
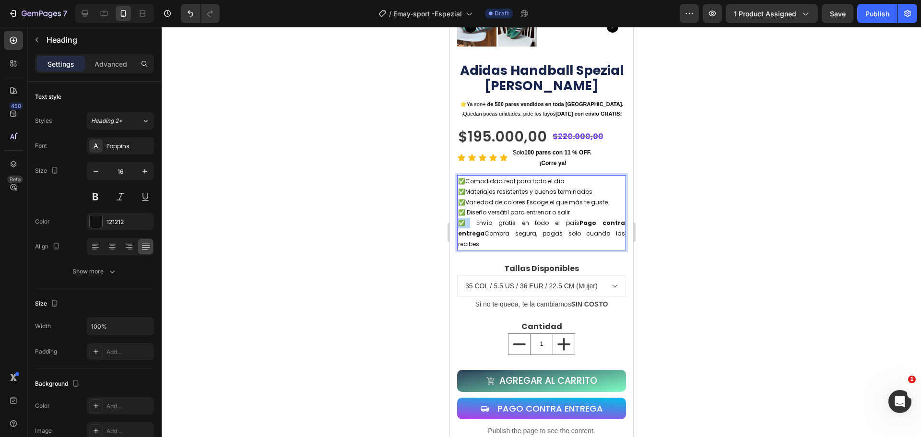
drag, startPoint x: 464, startPoint y: 215, endPoint x: 459, endPoint y: 216, distance: 5.3
click at [459, 219] on span "✅ Envío gratis en todo el país Pago contra entrega Compra segura, pagas solo cu…" at bounding box center [541, 233] width 167 height 29
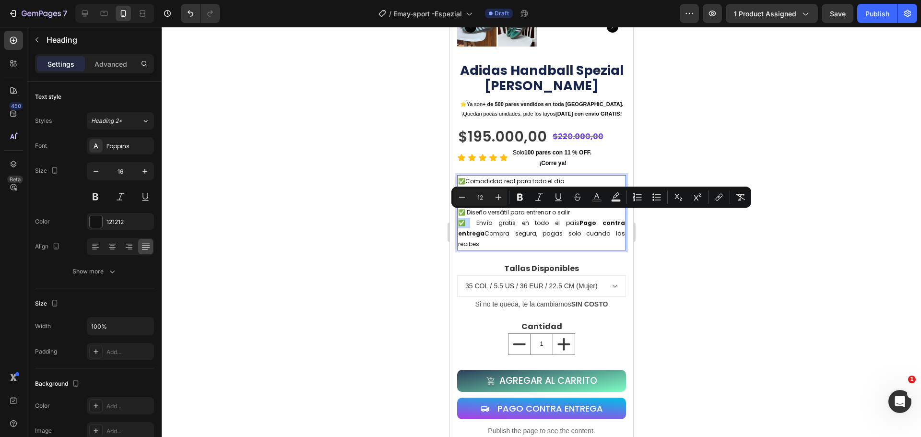
copy span "✅"
click at [553, 219] on strong "Pago contra entrega" at bounding box center [541, 228] width 167 height 19
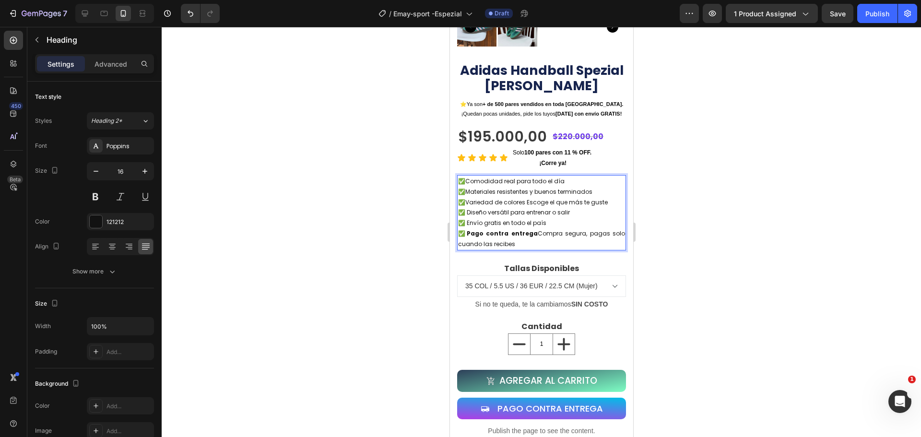
click at [532, 229] on span "✅ Pago contra entrega Compra segura, pagas solo cuando las recibes" at bounding box center [541, 238] width 167 height 19
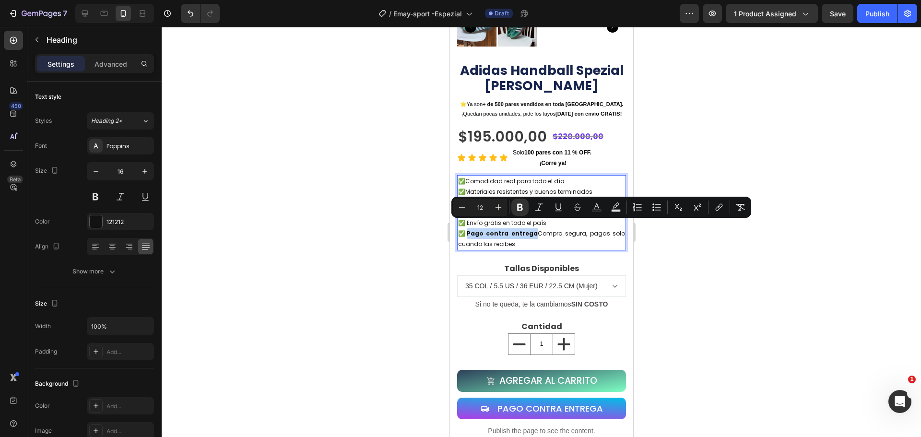
drag, startPoint x: 529, startPoint y: 227, endPoint x: 467, endPoint y: 225, distance: 62.4
click at [467, 229] on strong "Pago contra entrega" at bounding box center [501, 233] width 71 height 8
click at [522, 207] on icon "Editor contextual toolbar" at bounding box center [520, 207] width 10 height 10
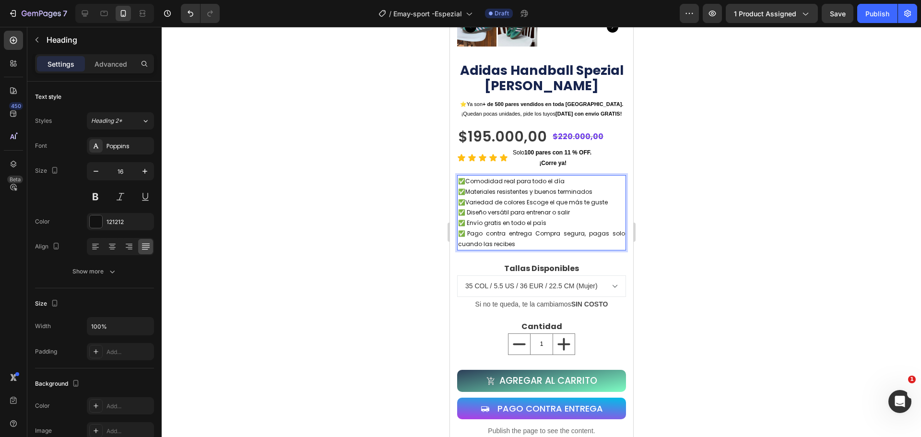
click at [669, 256] on div at bounding box center [541, 232] width 759 height 410
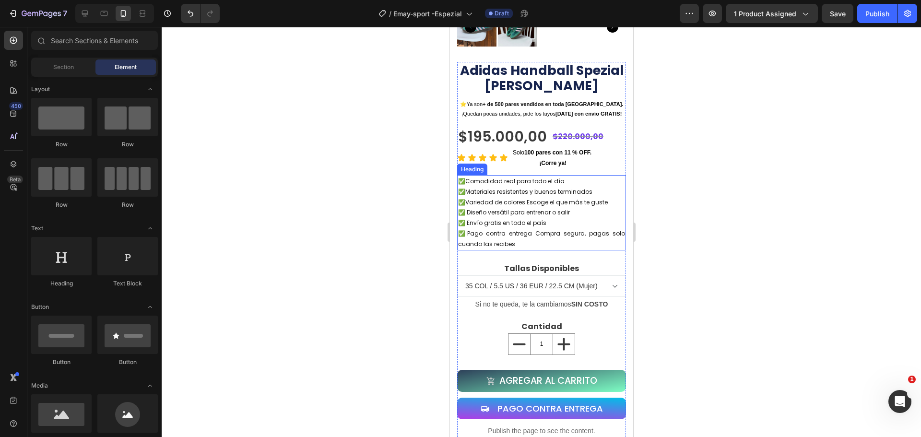
click at [466, 198] on span "✅Variedad de colores Escoge el que más te guste" at bounding box center [533, 202] width 150 height 8
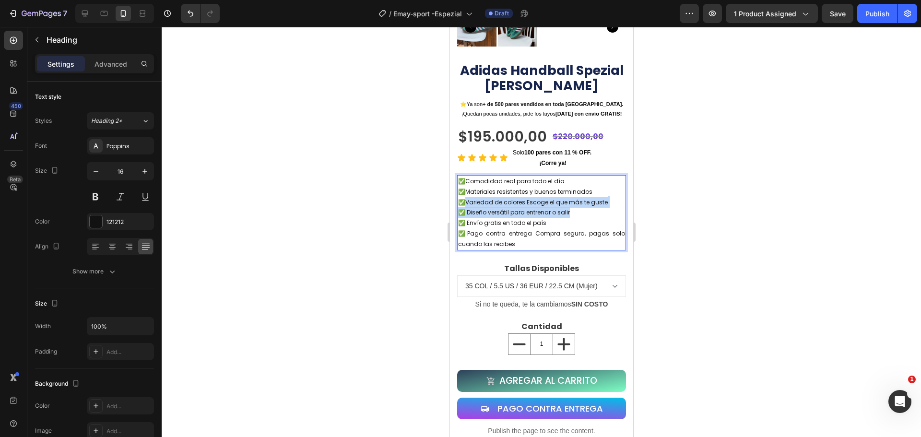
drag, startPoint x: 466, startPoint y: 193, endPoint x: 612, endPoint y: 200, distance: 146.0
click at [612, 200] on p "✅Comodidad real para todo el día ✅Materiales resistentes y buenos terminados ✅V…" at bounding box center [541, 212] width 167 height 73
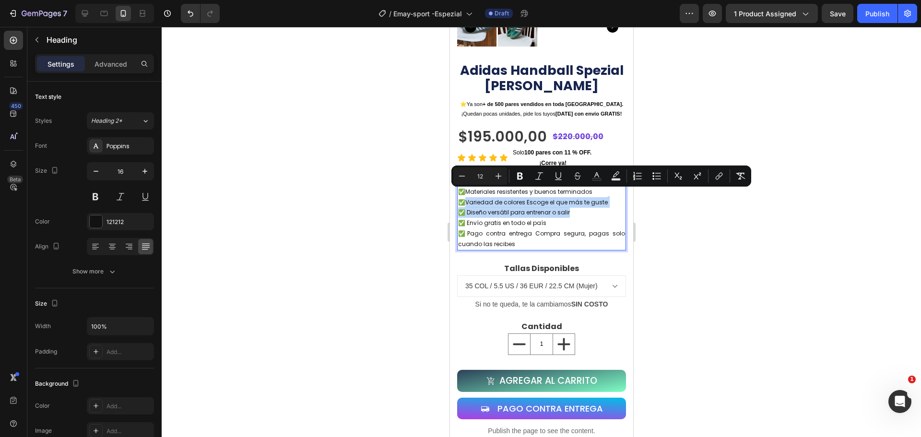
copy p "Variedad de colores Escoge el que más te guste ✅ Diseño versátil para entrenar …"
click at [541, 209] on span "✅ Diseño versátil para entrenar o salir" at bounding box center [514, 212] width 112 height 8
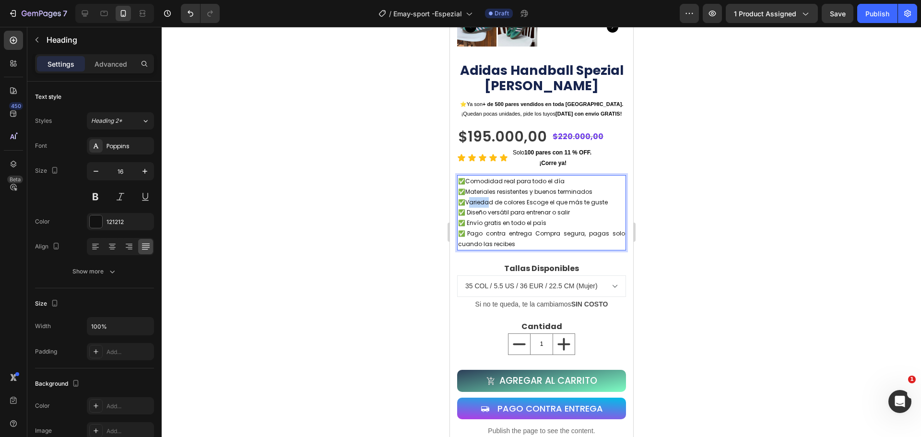
drag, startPoint x: 468, startPoint y: 194, endPoint x: 488, endPoint y: 195, distance: 20.6
click at [488, 198] on span "✅Variedad de colores Escoge el que más te guste" at bounding box center [533, 202] width 150 height 8
drag, startPoint x: 465, startPoint y: 195, endPoint x: 606, endPoint y: 193, distance: 141.0
click at [606, 193] on p "✅Comodidad real para todo el día ✅Materiales resistentes y buenos terminados ✅V…" at bounding box center [541, 212] width 167 height 73
click at [717, 179] on div at bounding box center [541, 232] width 759 height 410
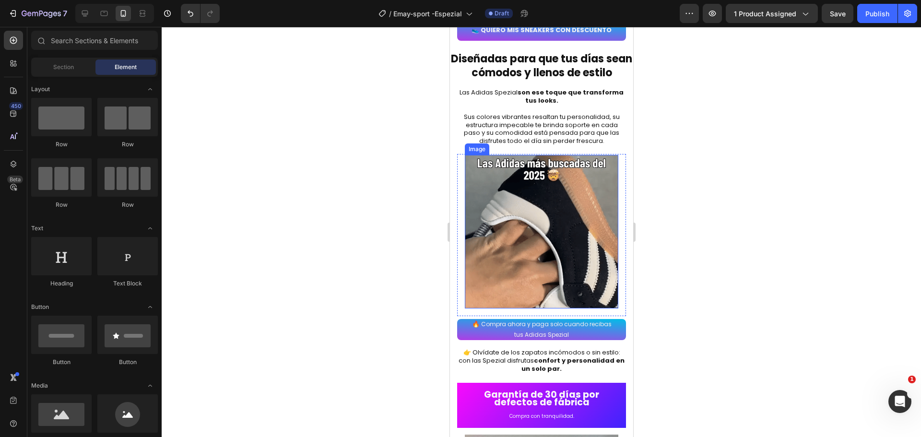
scroll to position [1343, 0]
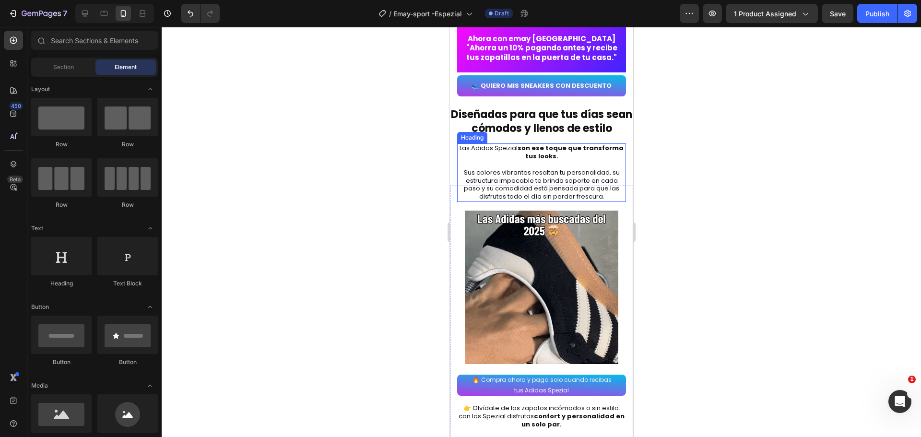
click at [537, 198] on h2 "Las Adidas Spezial son ese toque que transforma tus looks. Sus colores vibrante…" at bounding box center [541, 172] width 169 height 59
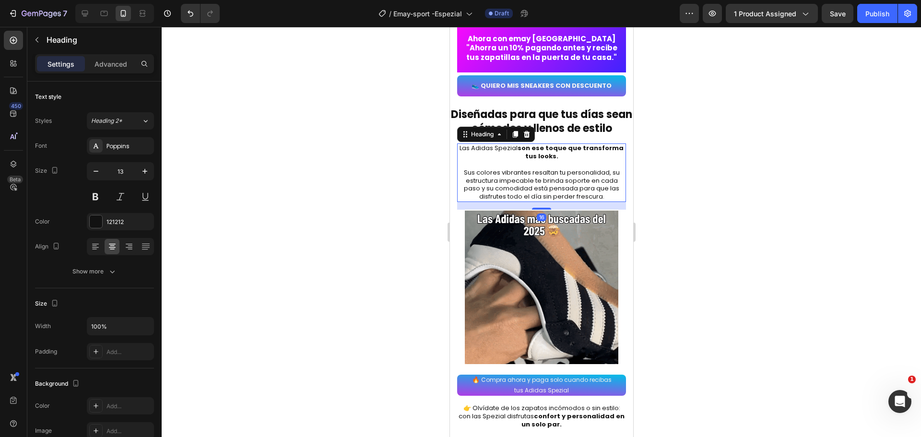
click at [603, 201] on h2 "Las Adidas Spezial son ese toque que transforma tus looks. Sus colores vibrante…" at bounding box center [541, 172] width 169 height 59
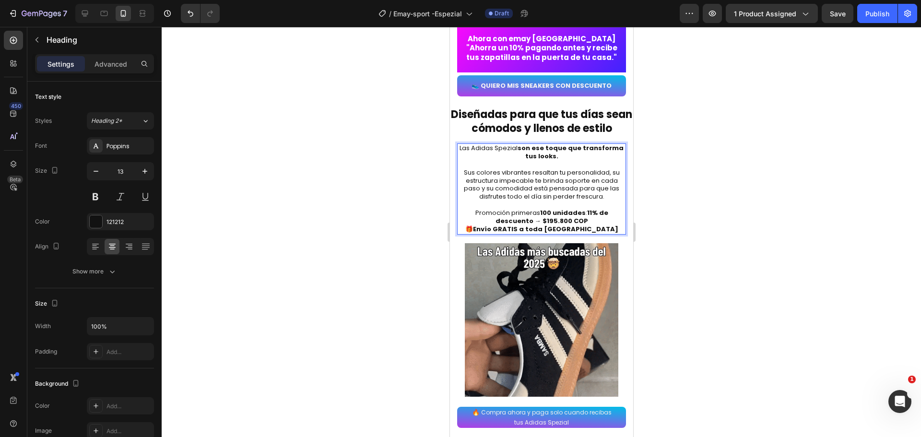
click at [594, 231] on p "🎁 Envío GRATIS a toda [GEOGRAPHIC_DATA]" at bounding box center [541, 229] width 167 height 8
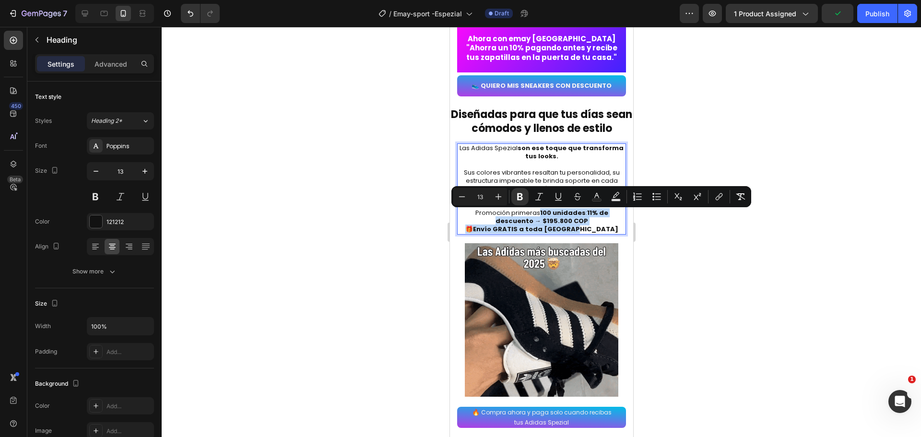
drag, startPoint x: 593, startPoint y: 231, endPoint x: 538, endPoint y: 215, distance: 56.9
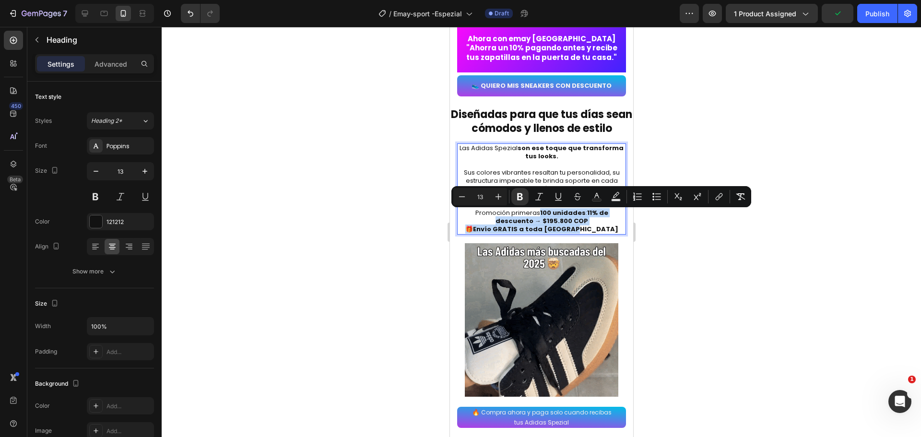
click at [538, 215] on h2 "Las Adidas Spezial son ese toque que transforma tus looks. Sus colores vibrante…" at bounding box center [541, 188] width 169 height 91
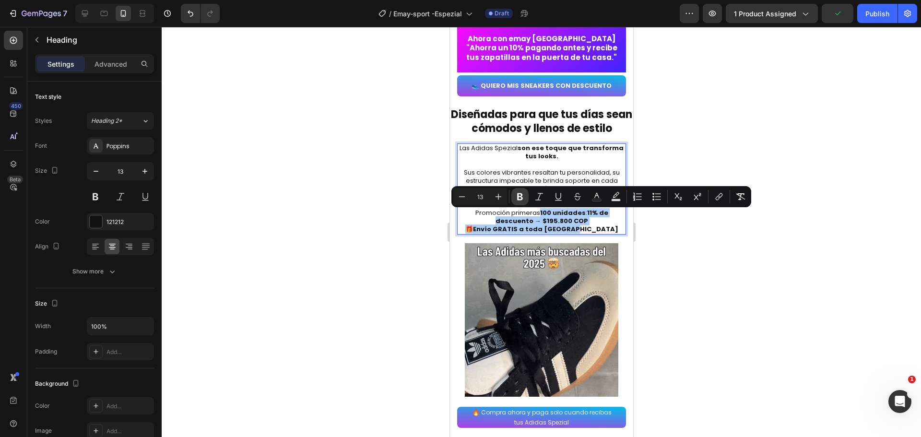
click at [518, 199] on icon "Editor contextual toolbar" at bounding box center [520, 196] width 6 height 7
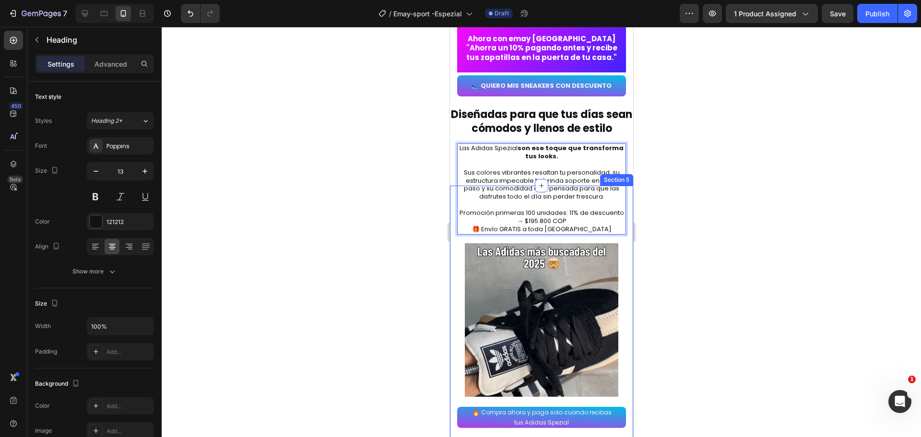
click at [671, 254] on div at bounding box center [541, 232] width 759 height 410
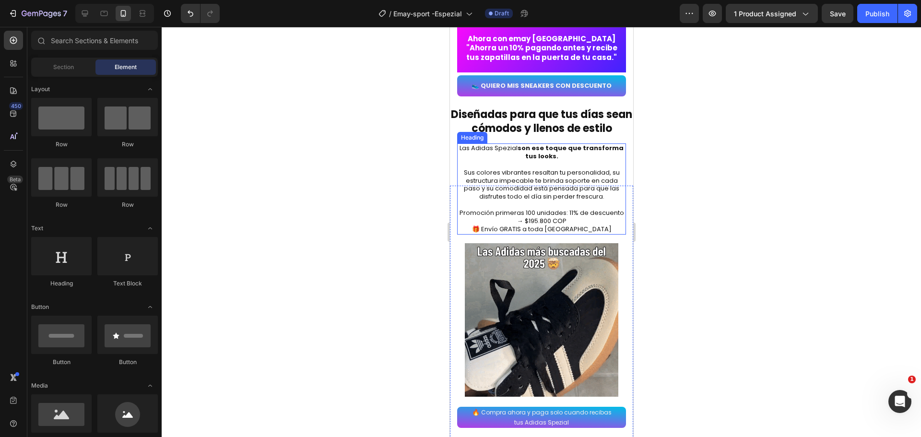
click at [513, 217] on p "Las Adidas Spezial son ese toque que transforma tus looks. Sus colores vibrante…" at bounding box center [541, 188] width 167 height 89
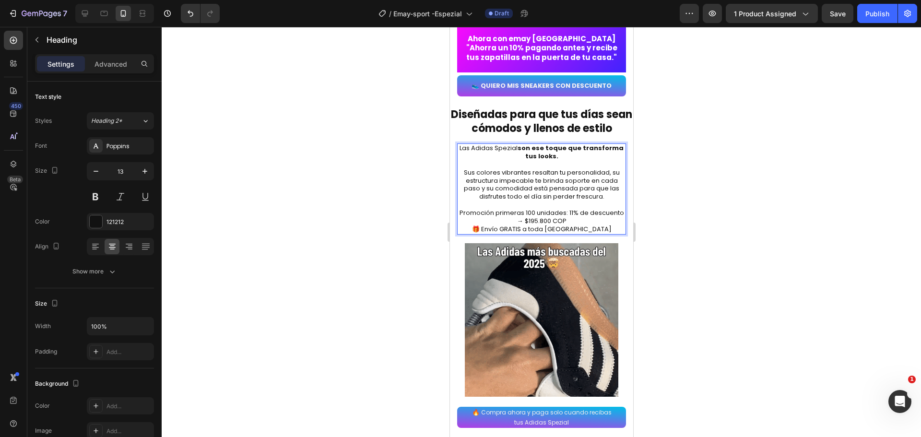
click at [510, 216] on p "Las Adidas Spezial son ese toque que transforma tus looks. Sus colores vibrante…" at bounding box center [541, 188] width 167 height 89
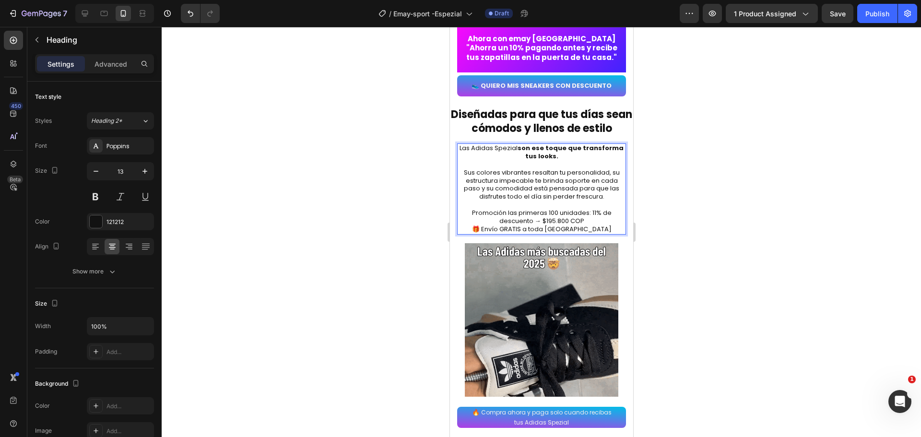
click at [587, 214] on p "Las Adidas Spezial son ese toque que transforma tus looks. Sus colores vibrante…" at bounding box center [541, 188] width 167 height 89
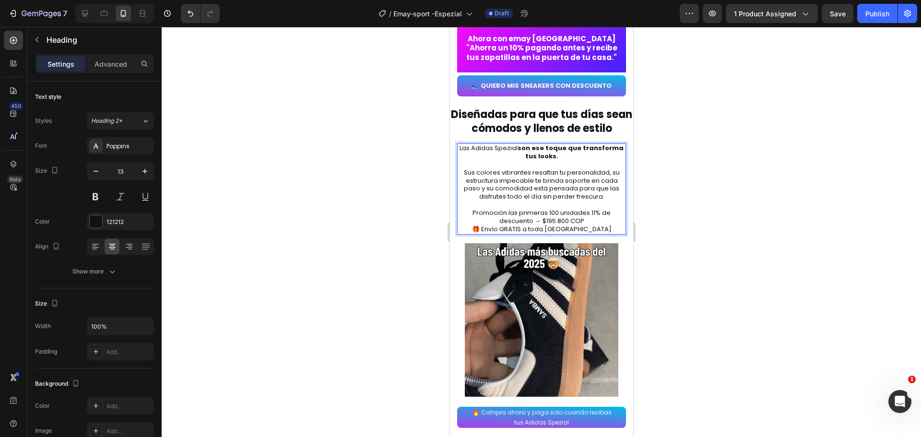
click at [537, 224] on p "Las Adidas Spezial son ese toque que transforma tus looks. Sus colores vibrante…" at bounding box center [541, 188] width 167 height 89
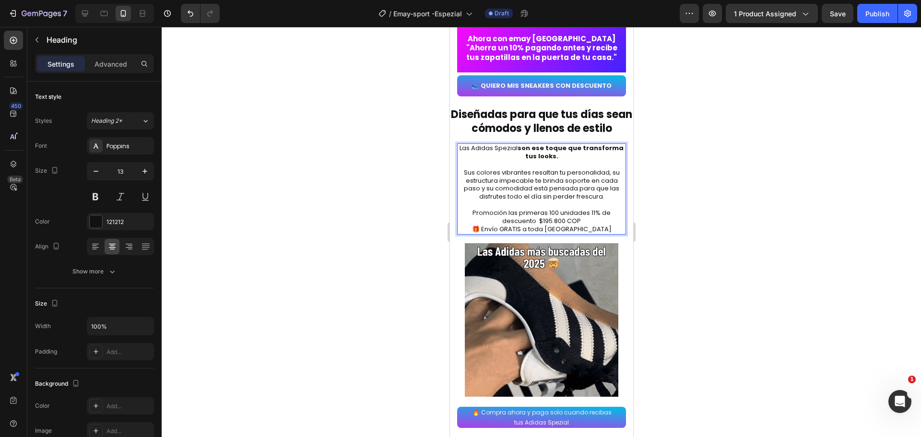
click at [554, 225] on p "Las Adidas Spezial son ese toque que transforma tus looks. Sus colores vibrante…" at bounding box center [541, 188] width 167 height 89
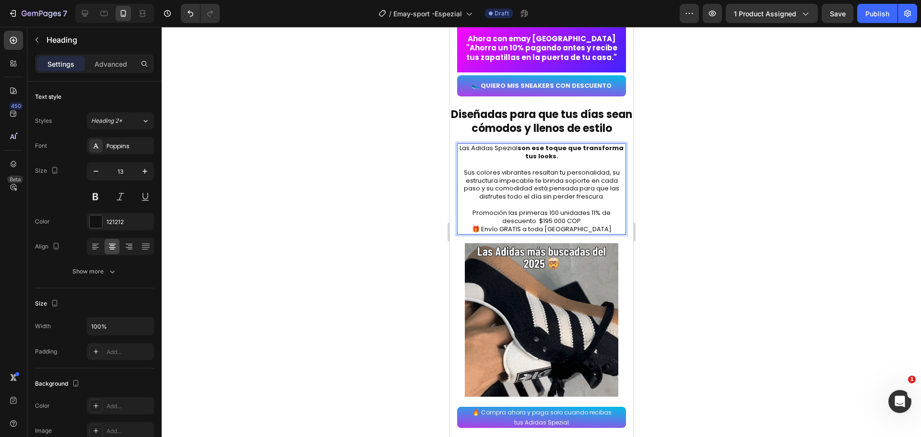
click at [576, 223] on p "Las Adidas Spezial son ese toque que transforma tus looks. Sus colores vibrante…" at bounding box center [541, 188] width 167 height 89
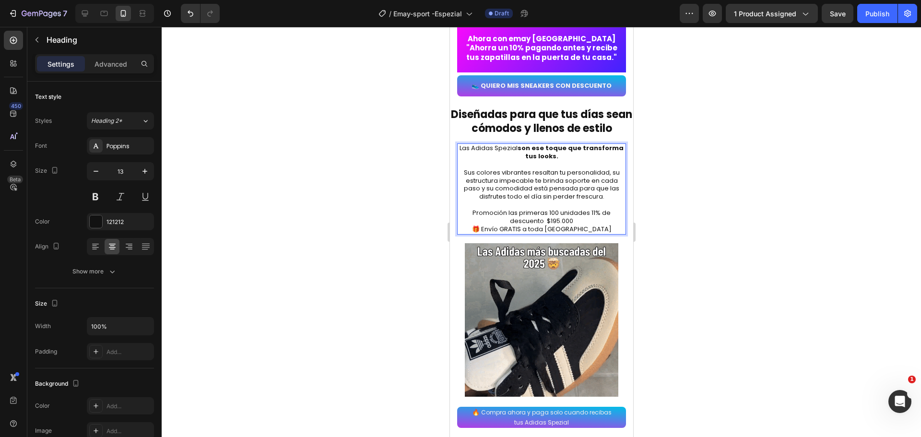
click at [589, 233] on p "Las Adidas Spezial son ese toque que transforma tus looks. Sus colores vibrante…" at bounding box center [541, 188] width 167 height 89
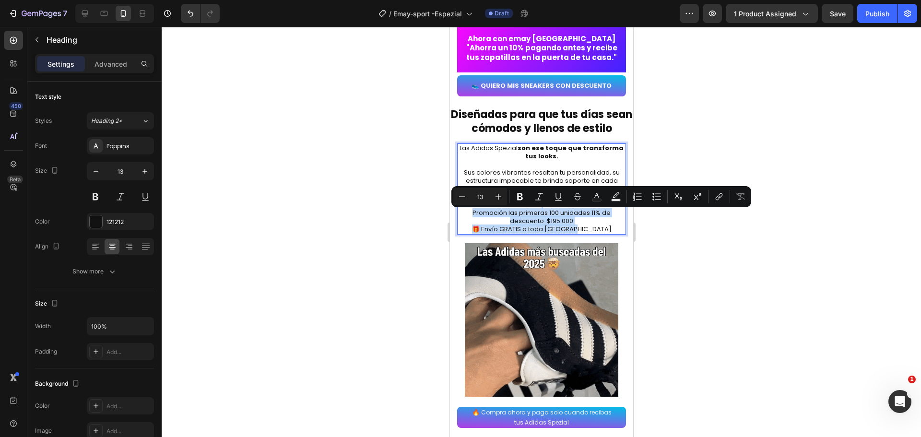
drag, startPoint x: 594, startPoint y: 231, endPoint x: 464, endPoint y: 211, distance: 131.4
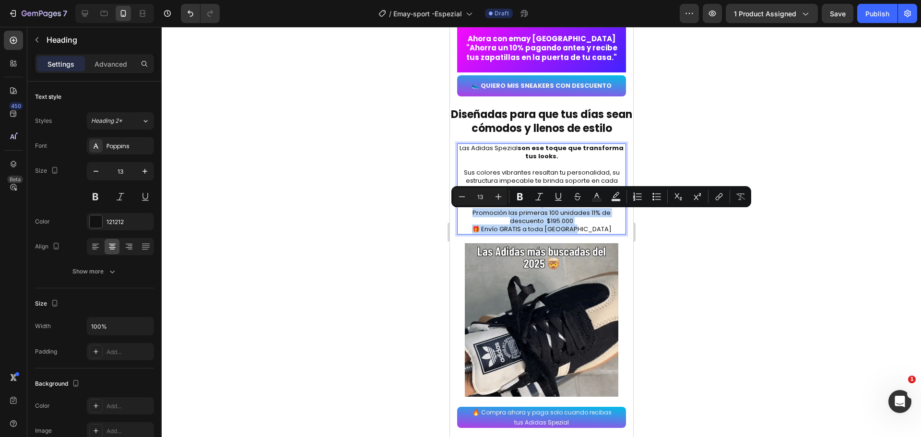
click at [464, 211] on p "Las Adidas Spezial son ese toque que transforma tus looks. Sus colores vibrante…" at bounding box center [541, 188] width 167 height 89
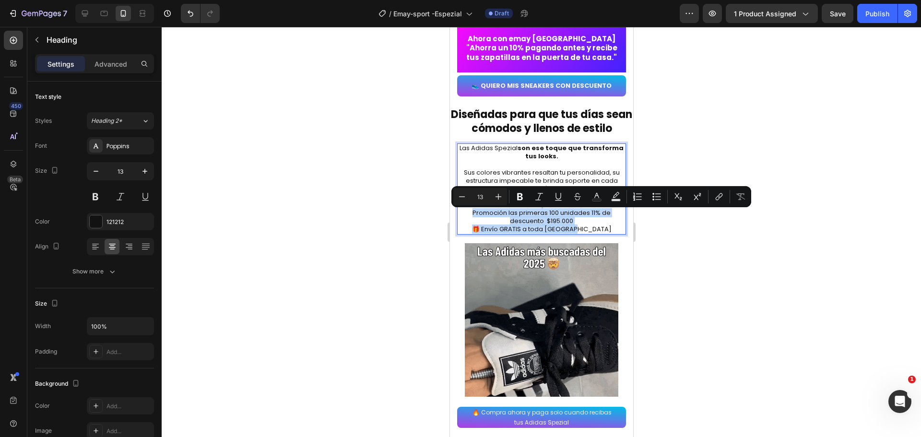
copy p "Promoción las primeras 100 unidades 11% de descuento $195.000 🎁 Envío GRATIS a …"
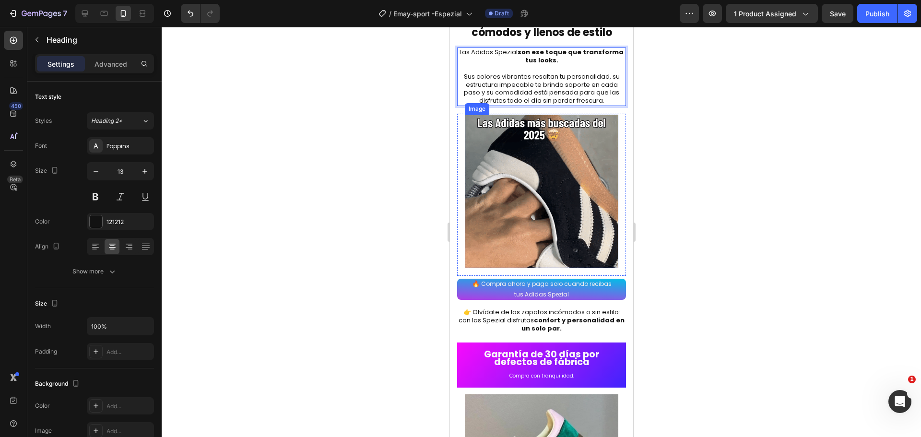
scroll to position [1487, 0]
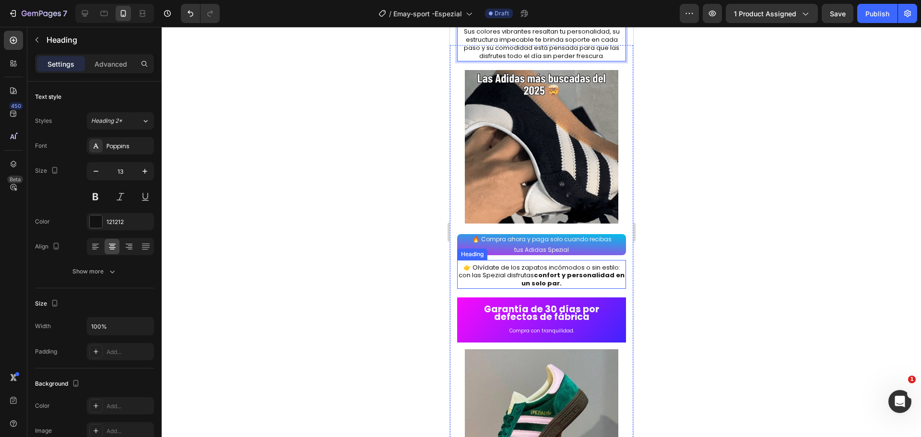
click at [498, 266] on h2 "👉 Olvídate de los zapatos incómodos o sin estilo: con las Spezial disfrutas con…" at bounding box center [541, 276] width 169 height 26
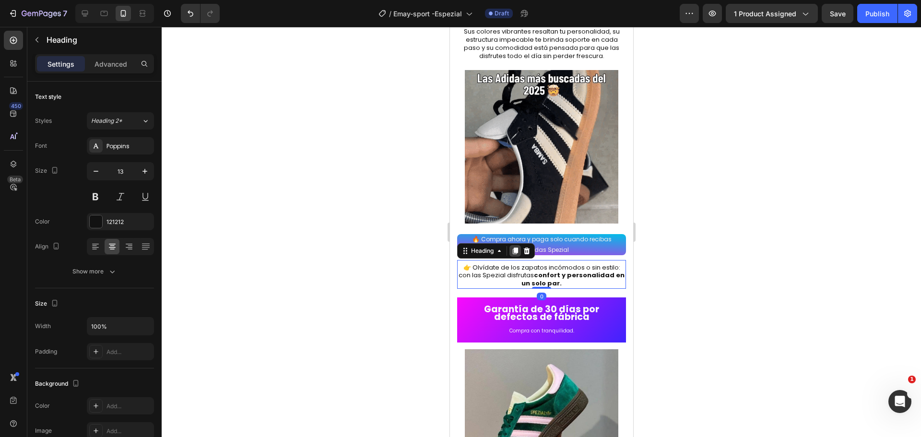
click at [516, 247] on icon at bounding box center [514, 250] width 5 height 7
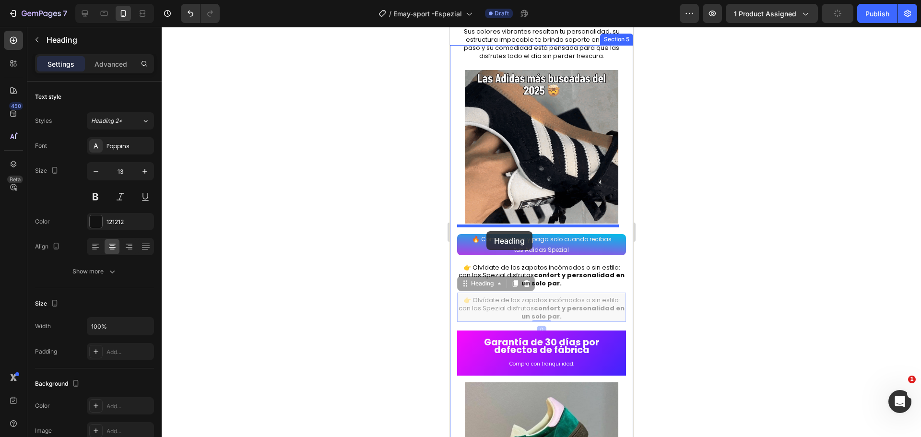
drag, startPoint x: 480, startPoint y: 279, endPoint x: 486, endPoint y: 231, distance: 48.3
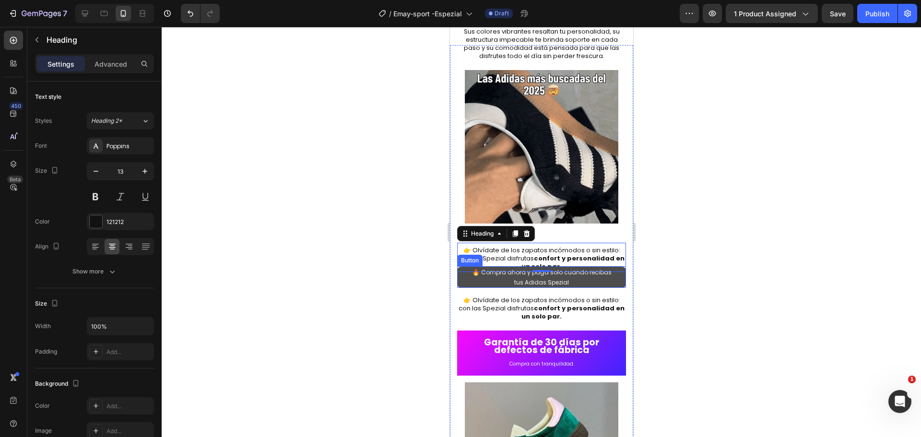
click at [466, 271] on button "🔥 Compra ahora y paga solo cuando recibas tus Adidas Spezial" at bounding box center [541, 277] width 169 height 21
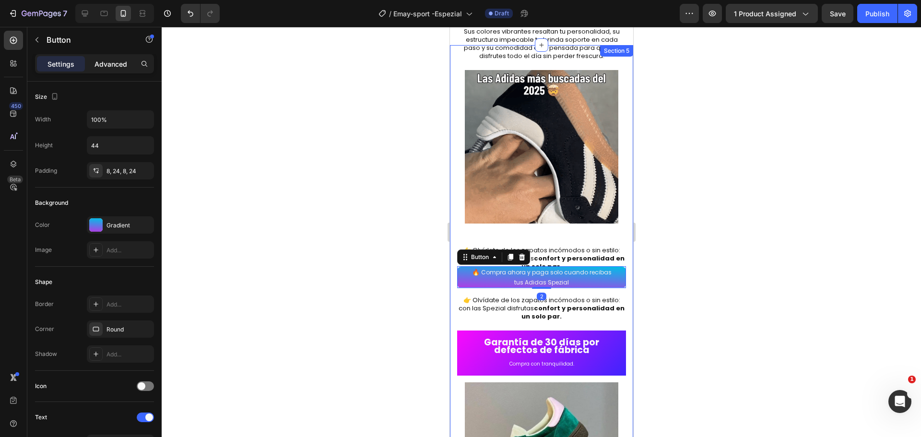
click at [106, 66] on p "Advanced" at bounding box center [110, 64] width 33 height 10
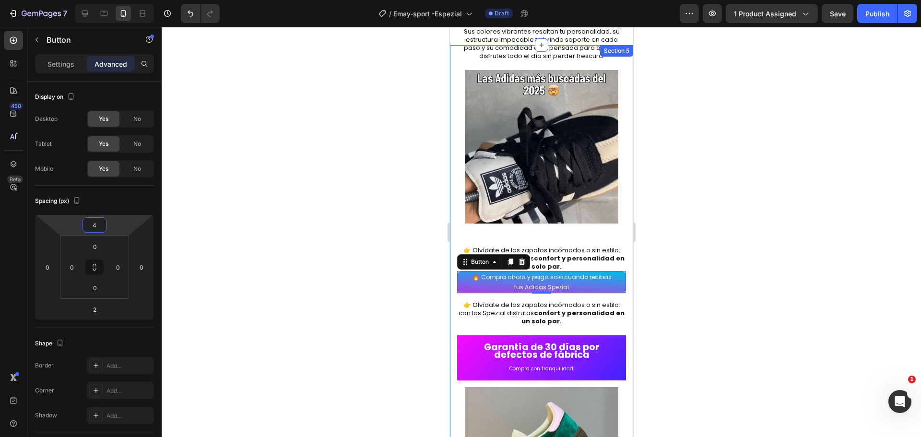
type input "6"
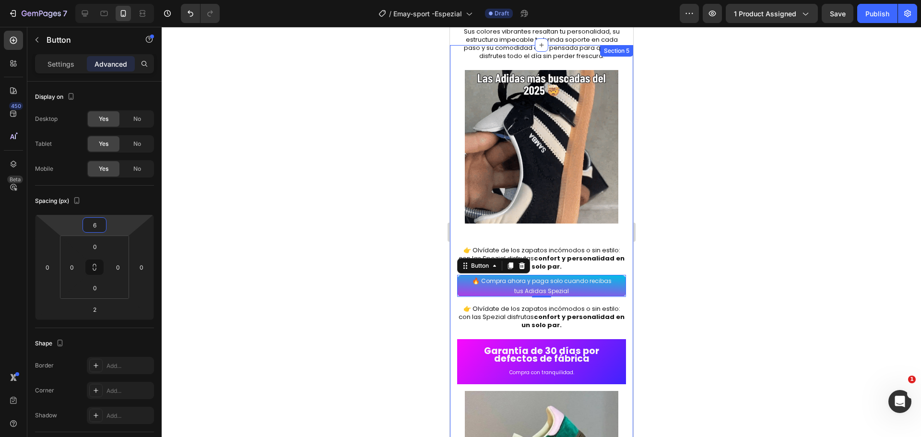
click at [111, 0] on html "7 Version history / Emay-sport -Espezial Draft Preview 1 product assigned Save …" at bounding box center [460, 0] width 921 height 0
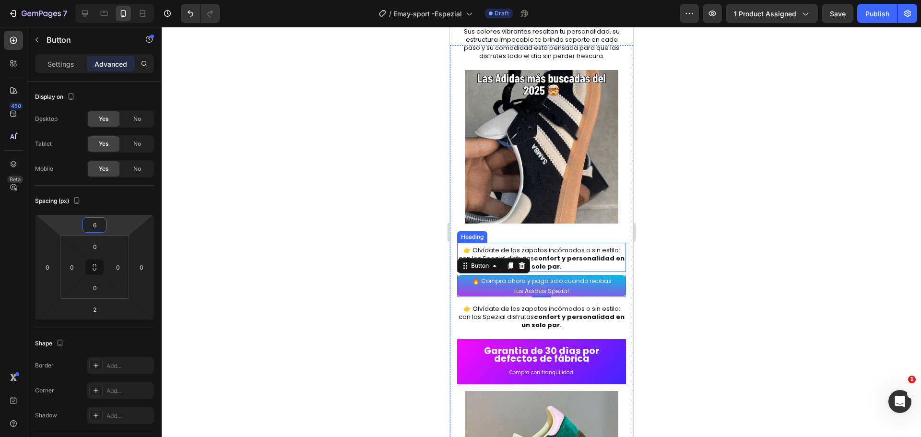
click at [546, 246] on h2 "👉 Olvídate de los zapatos incómodos o sin estilo: con las Spezial disfrutas con…" at bounding box center [541, 259] width 169 height 26
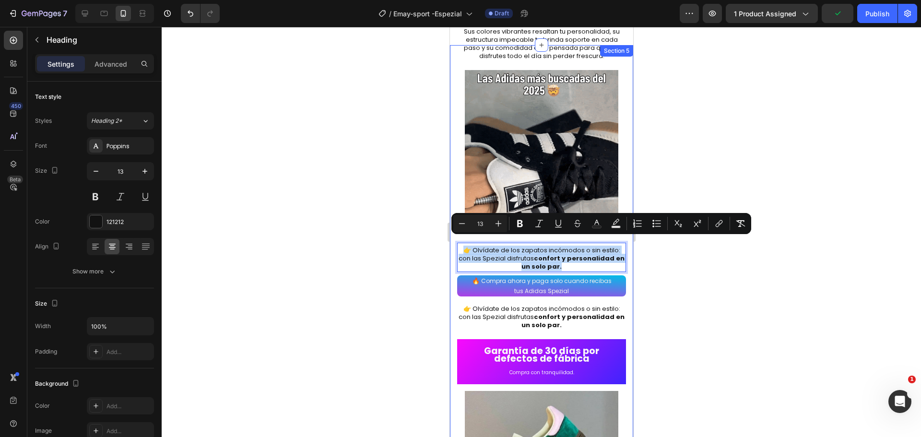
drag, startPoint x: 559, startPoint y: 258, endPoint x: 453, endPoint y: 247, distance: 107.1
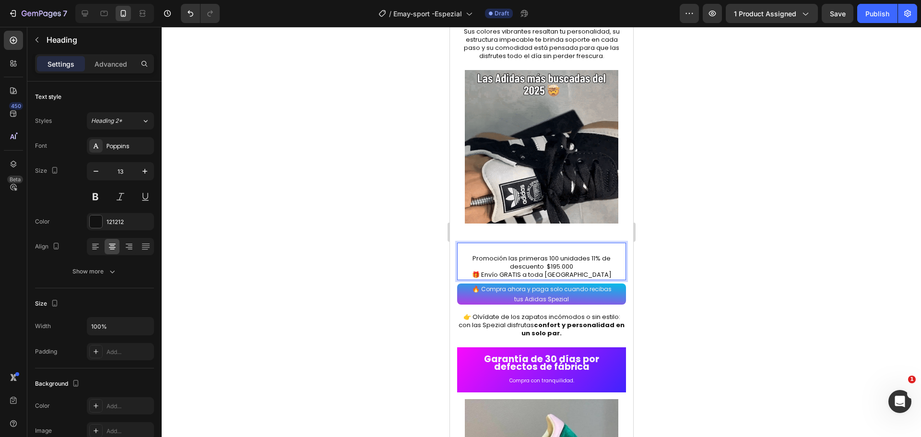
click at [468, 249] on p "Promoción las primeras 100 unidades 11% de descuento $195.000 🎁 Envío GRATIS a …" at bounding box center [541, 263] width 167 height 33
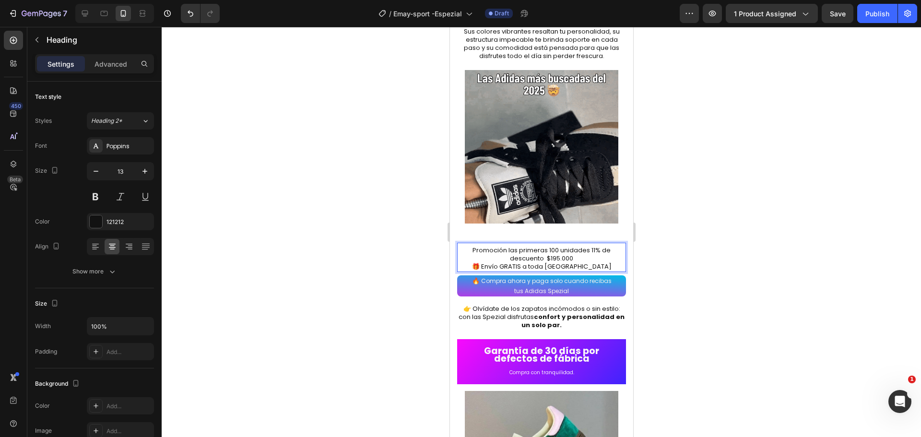
click at [691, 282] on div at bounding box center [541, 232] width 759 height 410
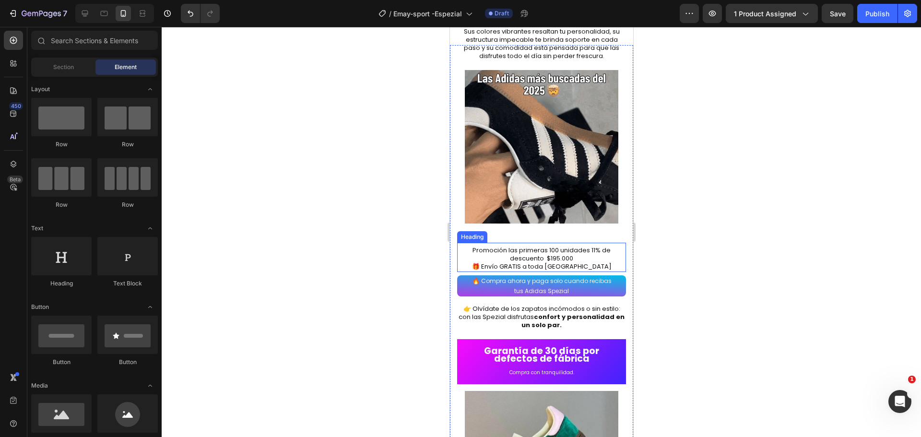
click at [469, 247] on p "Promoción las primeras 100 unidades 11% de descuento $195.000 🎁 Envío GRATIS a …" at bounding box center [541, 259] width 167 height 24
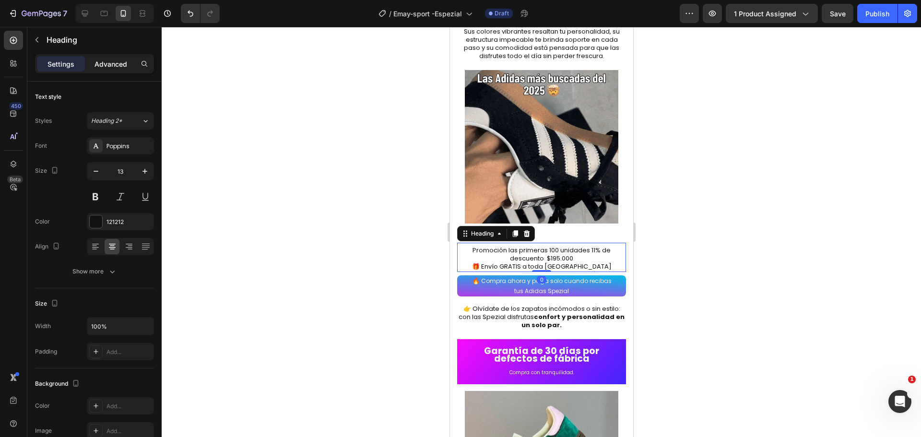
click at [104, 60] on p "Advanced" at bounding box center [110, 64] width 33 height 10
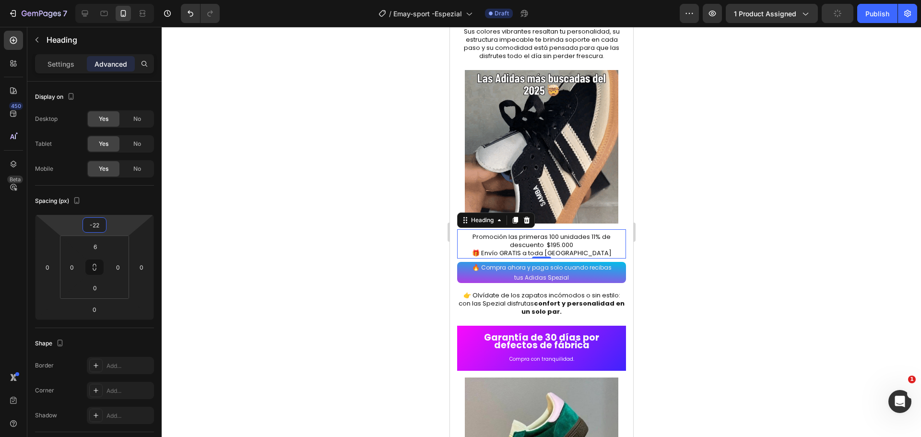
type input "-24"
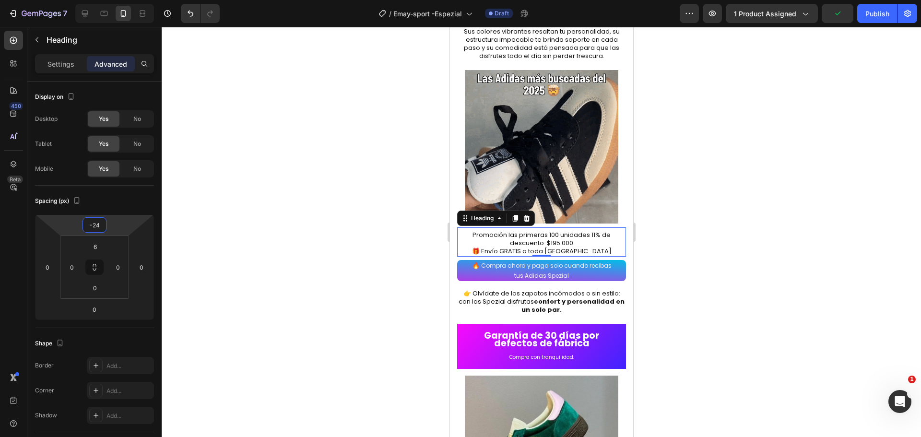
drag, startPoint x: 121, startPoint y: 225, endPoint x: 121, endPoint y: 233, distance: 7.7
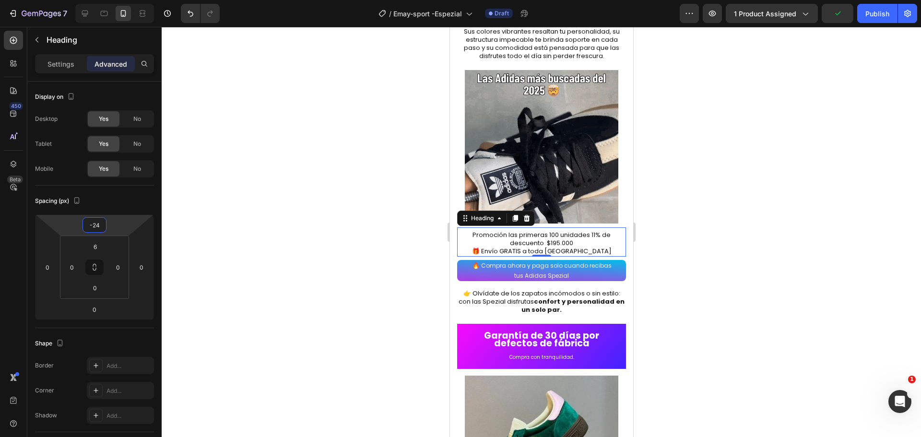
click at [121, 0] on html "7 Version history / Emay-sport -Espezial Draft Preview 1 product assigned Publi…" at bounding box center [460, 0] width 921 height 0
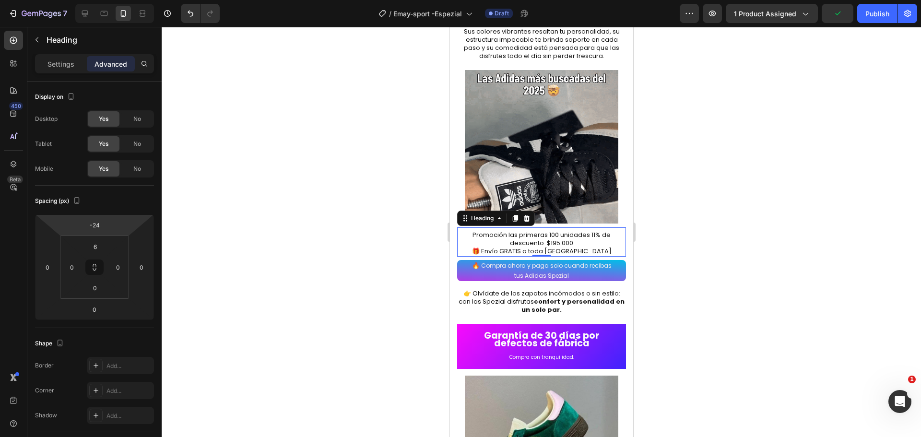
click at [752, 222] on div at bounding box center [541, 232] width 759 height 410
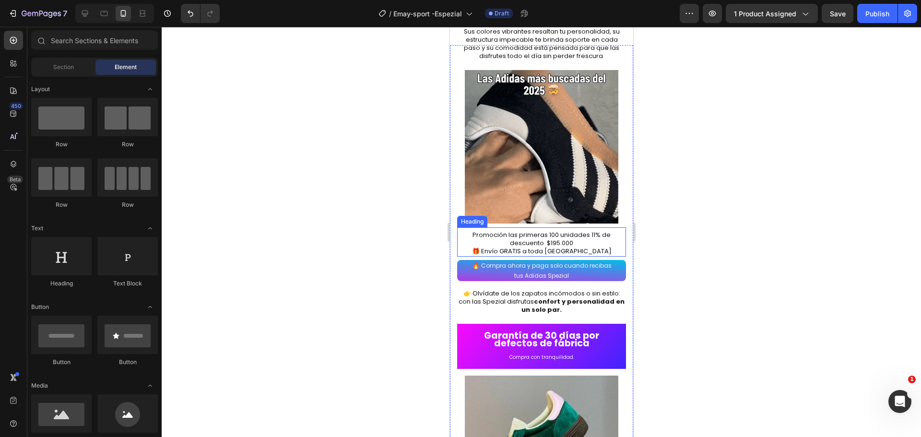
click at [491, 231] on p "Promoción las primeras 100 unidades 11% de descuento $195.000 🎁 Envío GRATIS a …" at bounding box center [541, 243] width 167 height 24
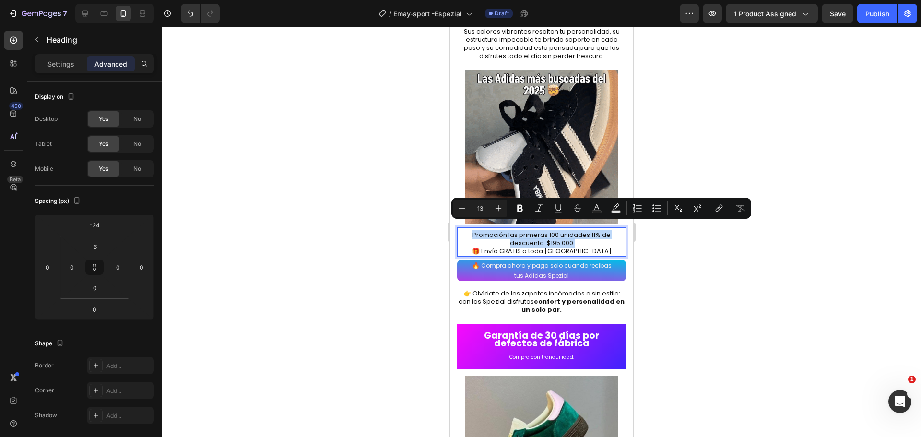
drag, startPoint x: 470, startPoint y: 228, endPoint x: 607, endPoint y: 233, distance: 136.8
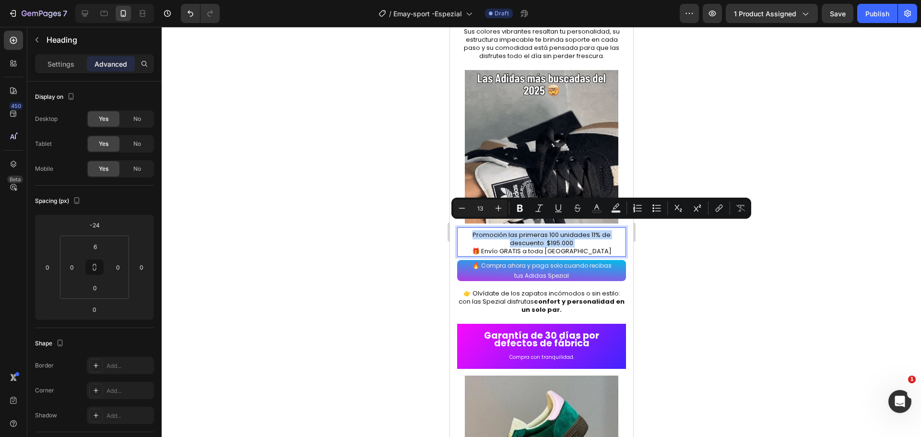
click at [607, 233] on p "Promoción las primeras 100 unidades 11% de descuento $195.000 🎁 Envío GRATIS a …" at bounding box center [541, 243] width 167 height 24
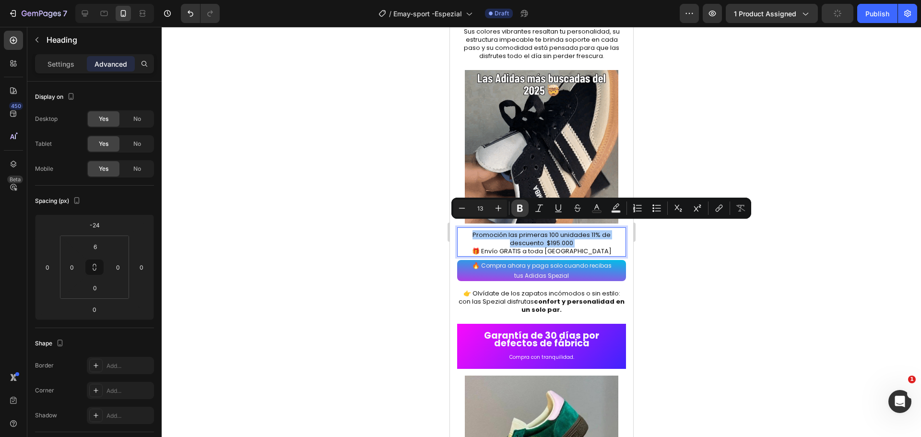
click at [517, 209] on icon "Editor contextual toolbar" at bounding box center [520, 208] width 10 height 10
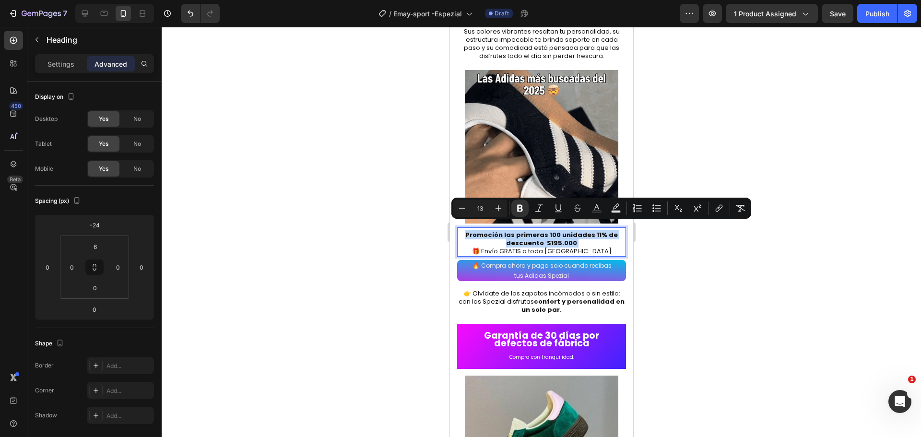
click at [540, 236] on strong "Promoción las primeras 100 unidades 11% de descuento $195.000" at bounding box center [541, 238] width 153 height 17
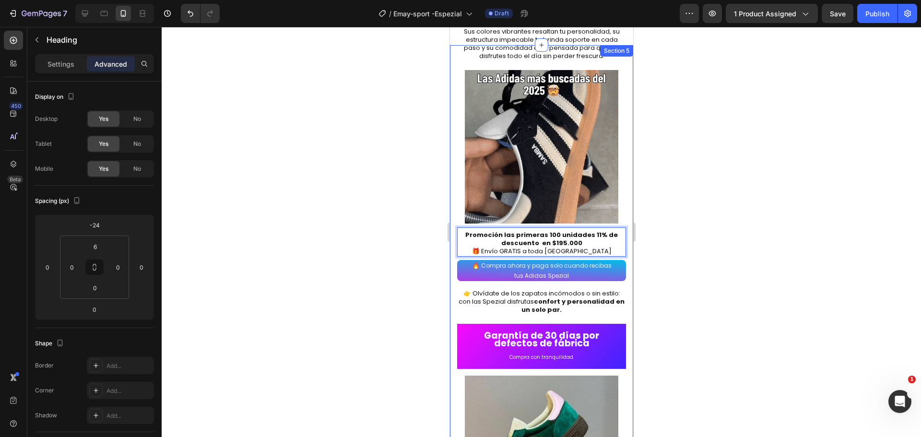
click at [717, 247] on div at bounding box center [541, 232] width 759 height 410
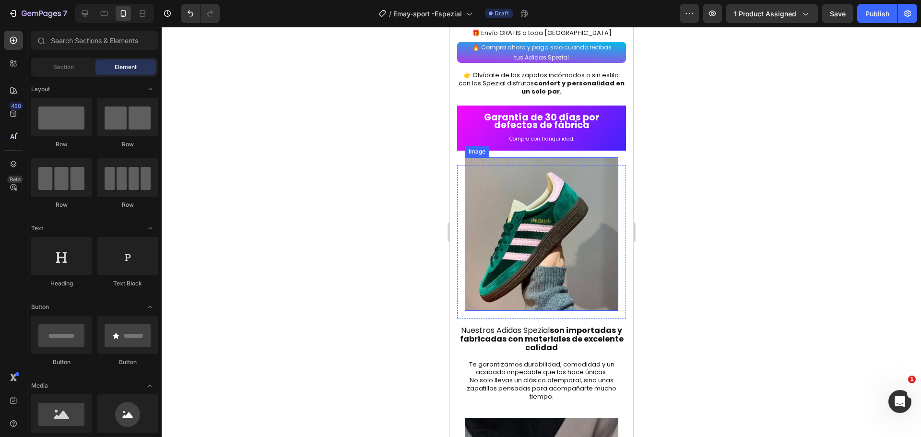
scroll to position [1247, 0]
